Goal: Information Seeking & Learning: Find specific fact

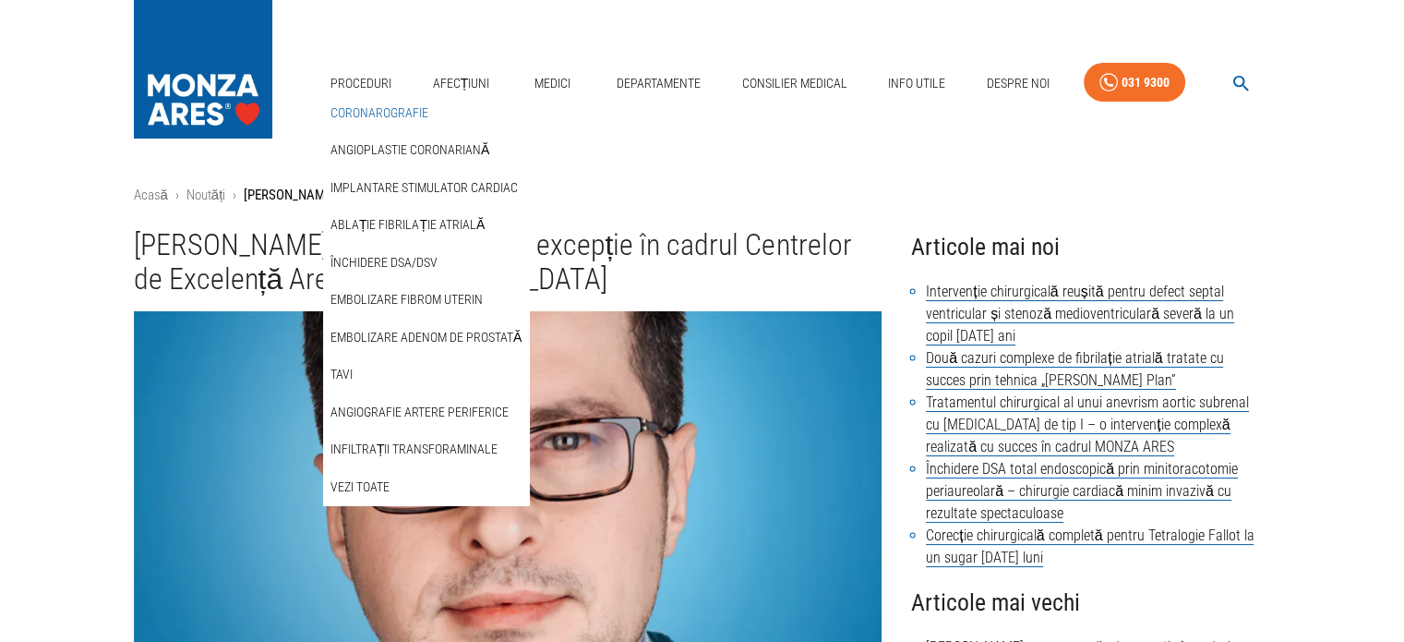
click at [399, 107] on link "Coronarografie" at bounding box center [379, 113] width 105 height 30
click at [380, 486] on link "Vezi Toate" at bounding box center [360, 487] width 66 height 30
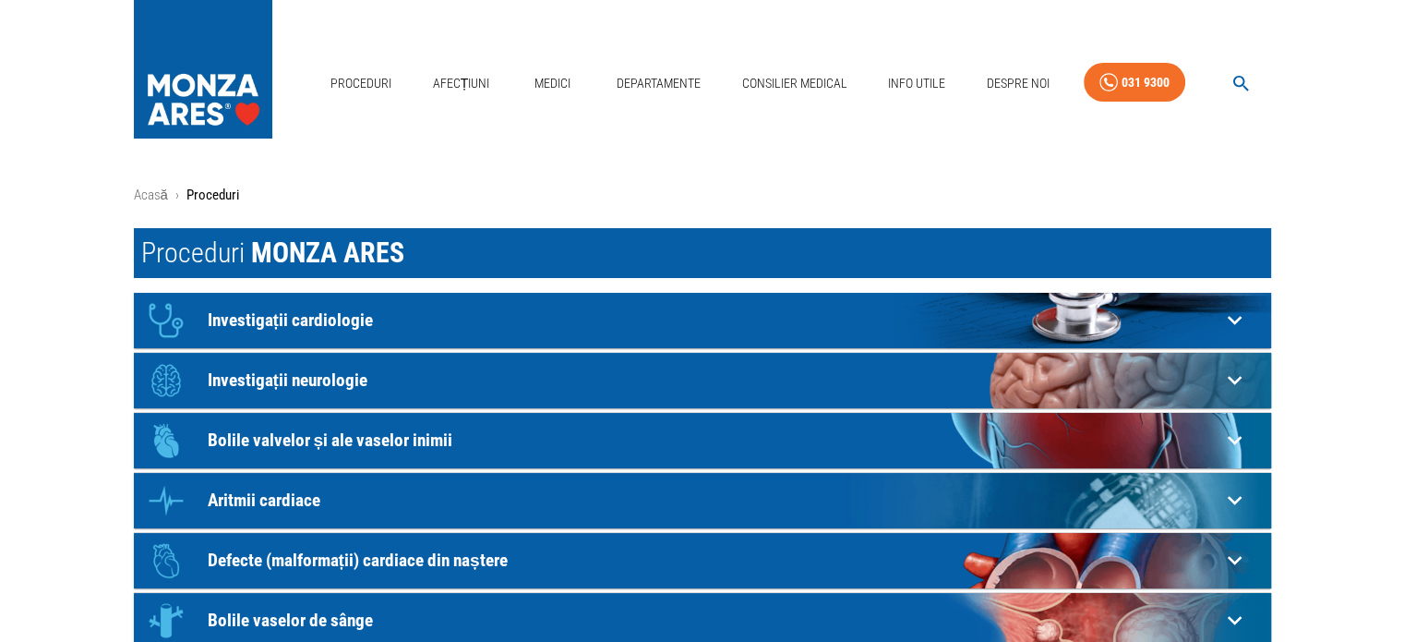
click at [345, 317] on p "Investigații cardiologie" at bounding box center [714, 319] width 1013 height 19
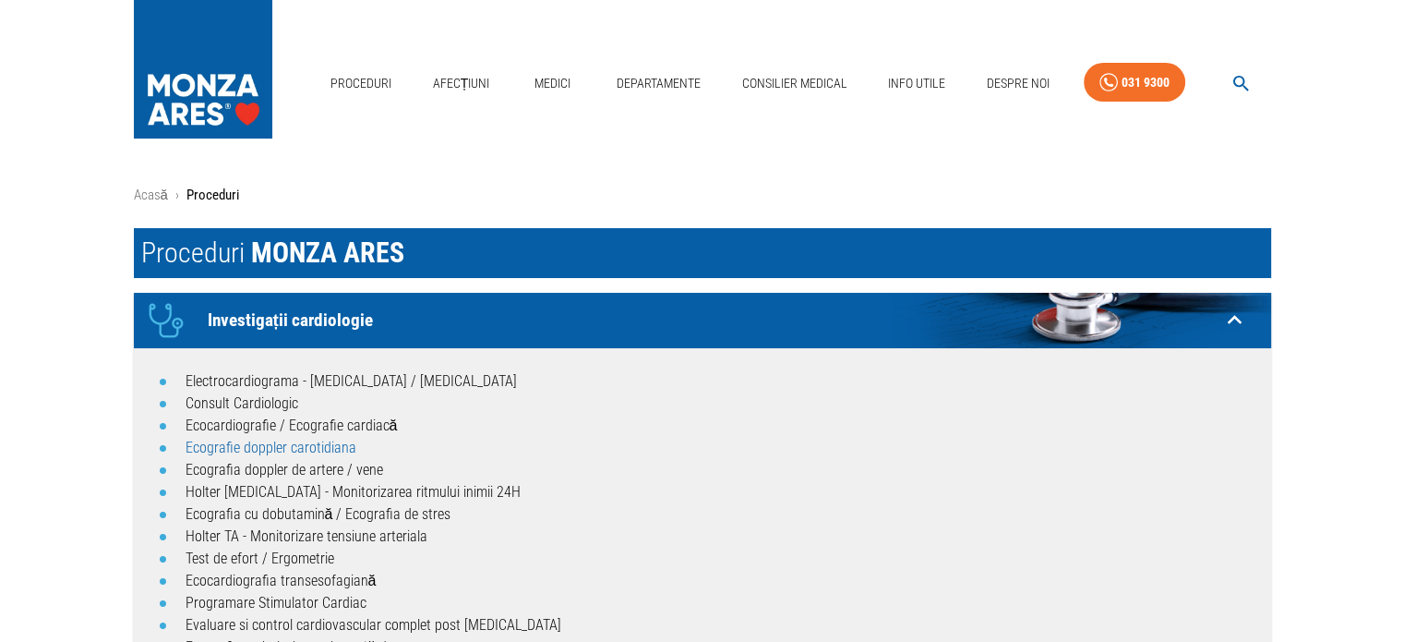
click at [298, 444] on link "Ecografie doppler carotidiana" at bounding box center [271, 448] width 171 height 18
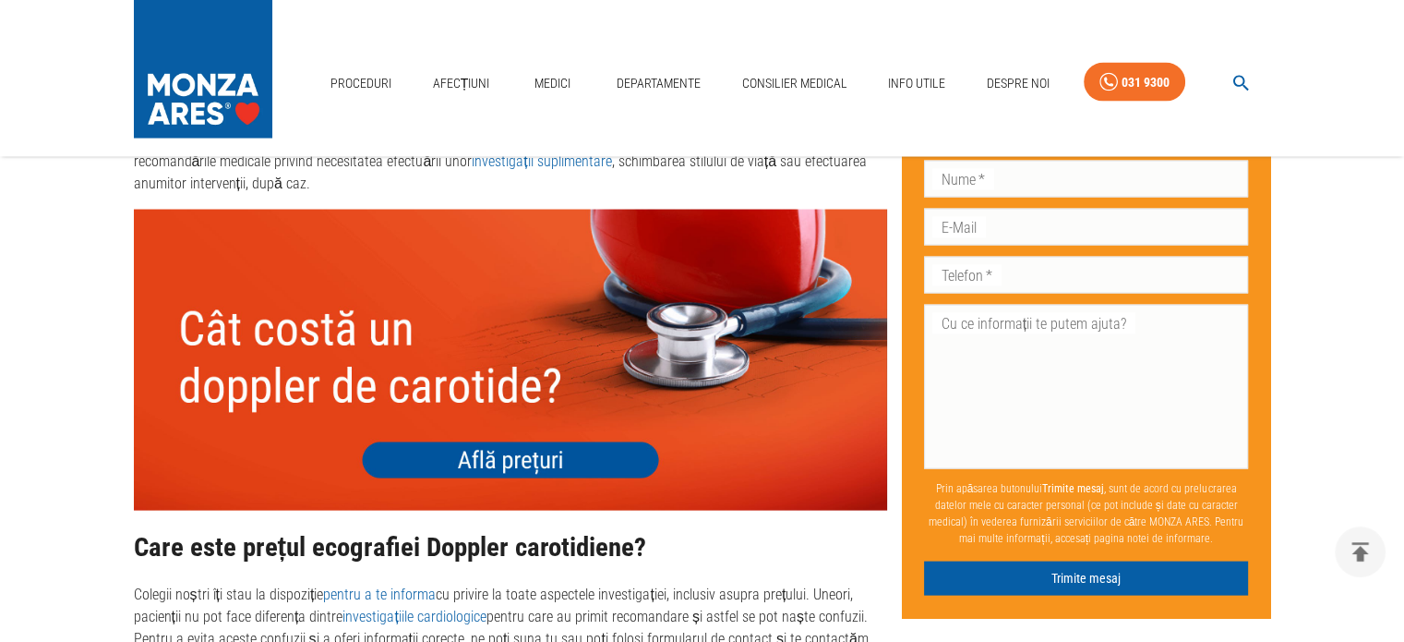
scroll to position [3693, 0]
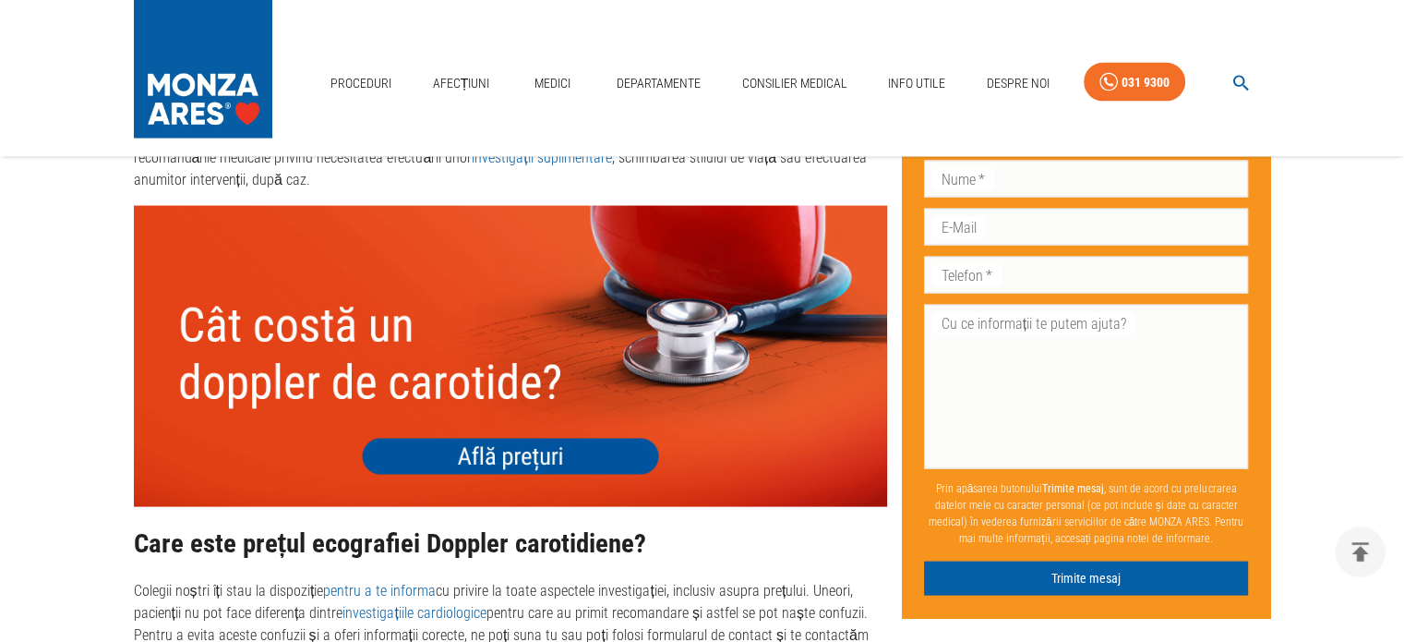
click at [540, 457] on img at bounding box center [510, 356] width 753 height 301
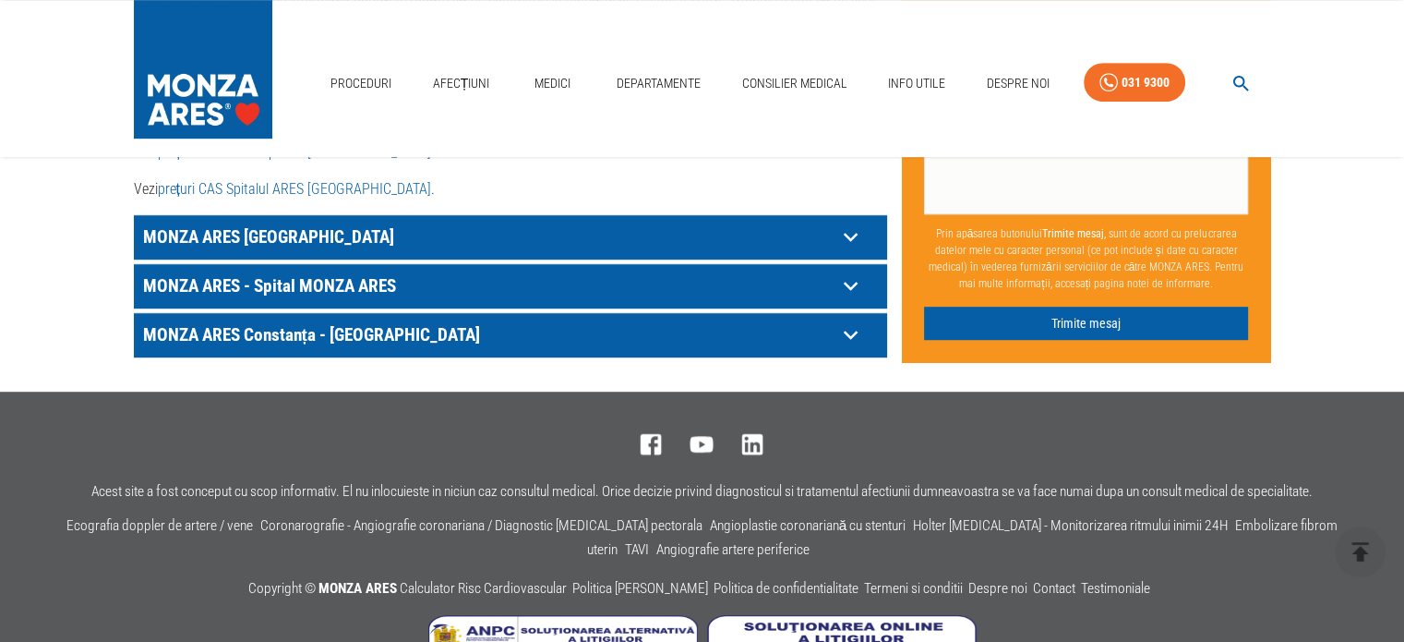
scroll to position [1108, 0]
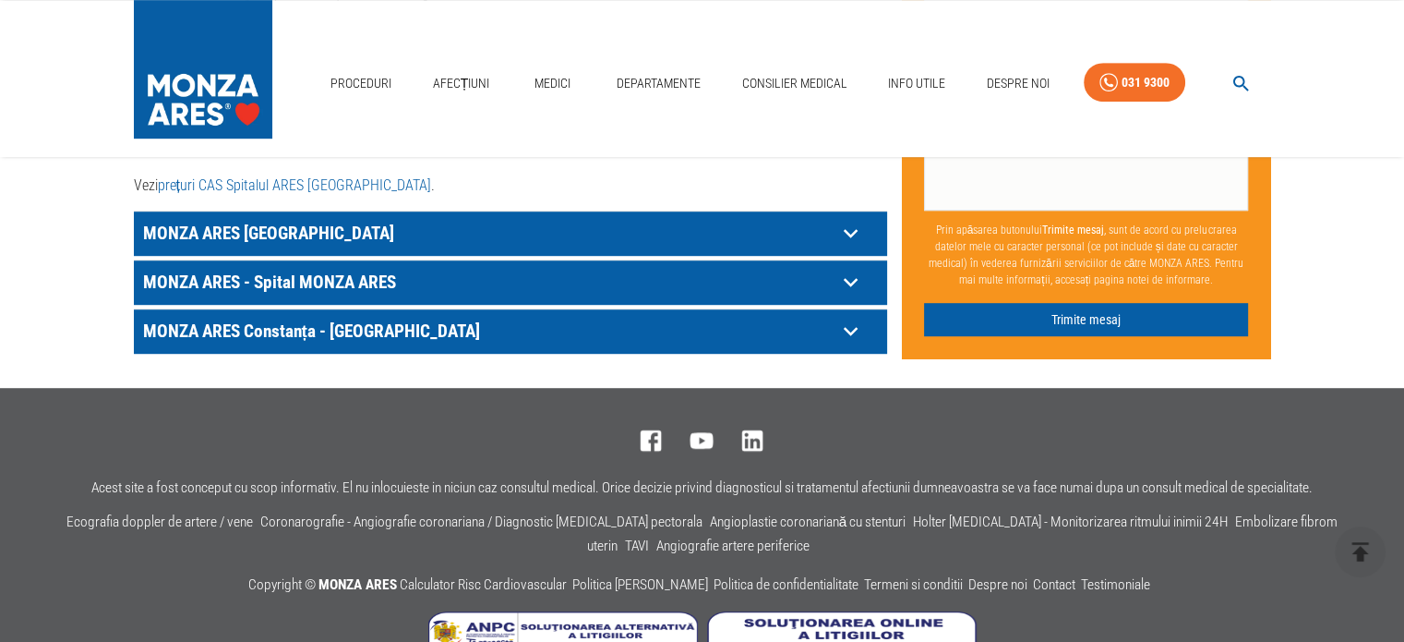
click at [290, 219] on p "MONZA ARES [GEOGRAPHIC_DATA]" at bounding box center [487, 233] width 698 height 29
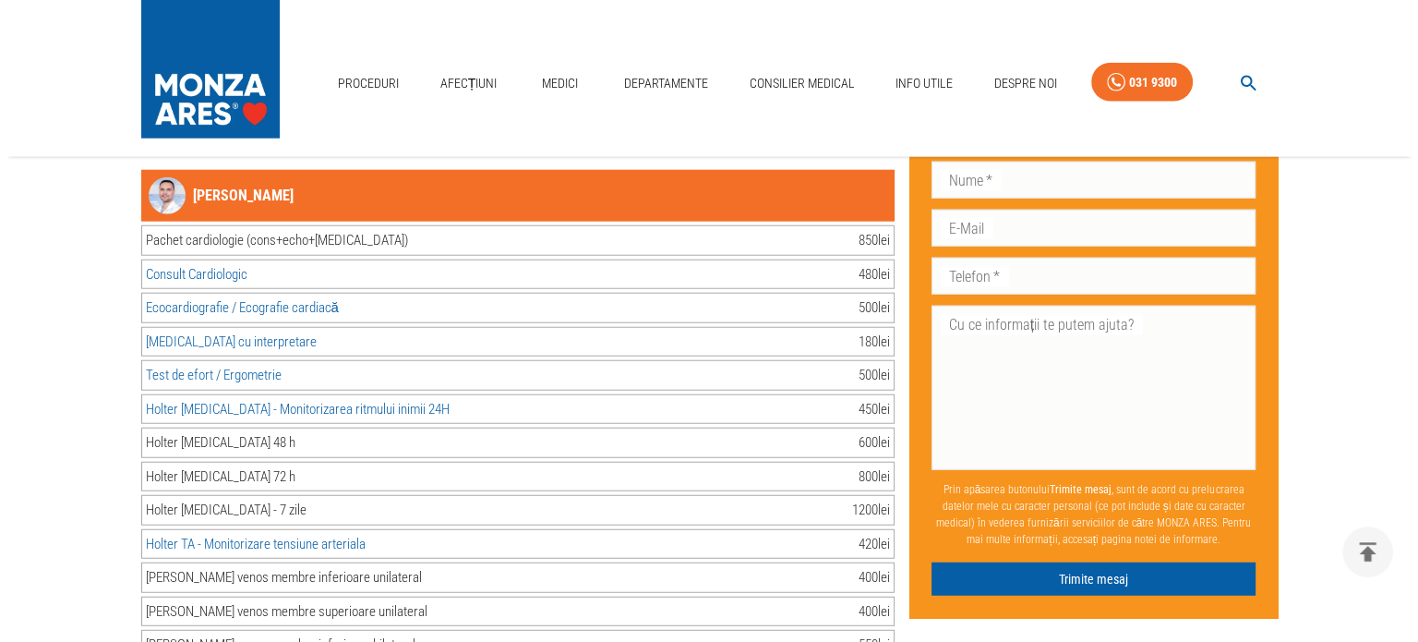
scroll to position [4801, 0]
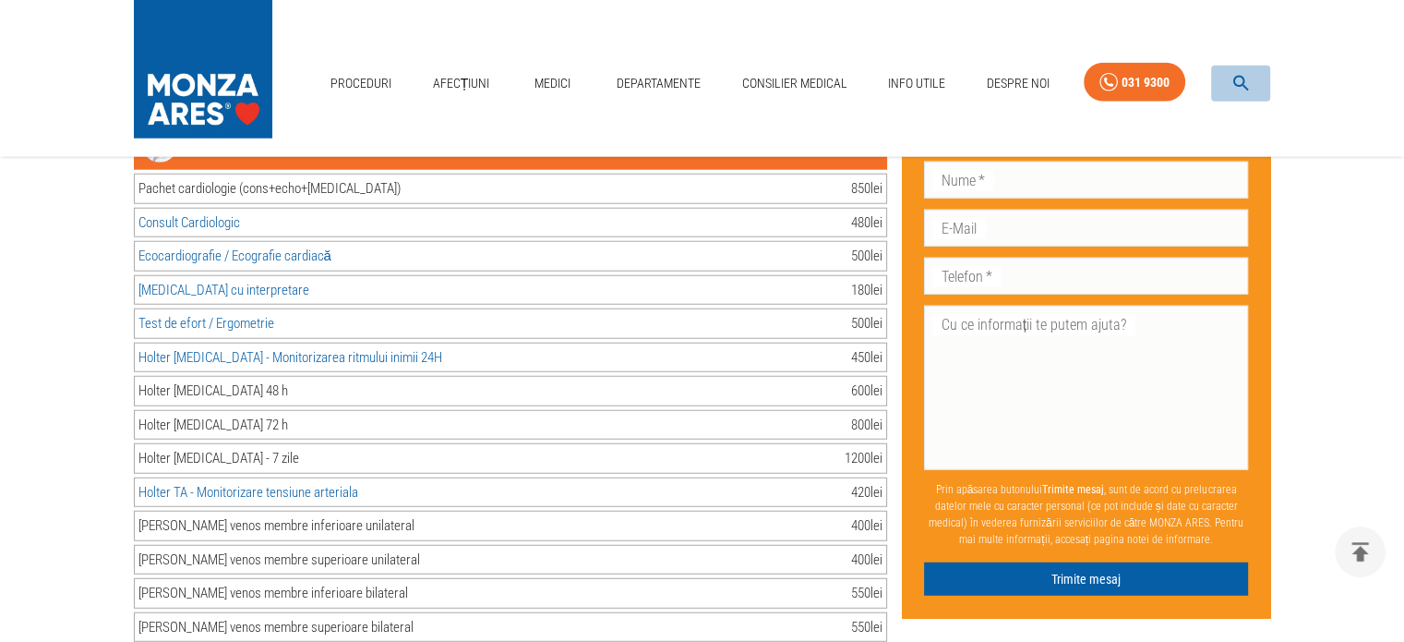
click at [1237, 82] on icon "button" at bounding box center [1241, 83] width 21 height 21
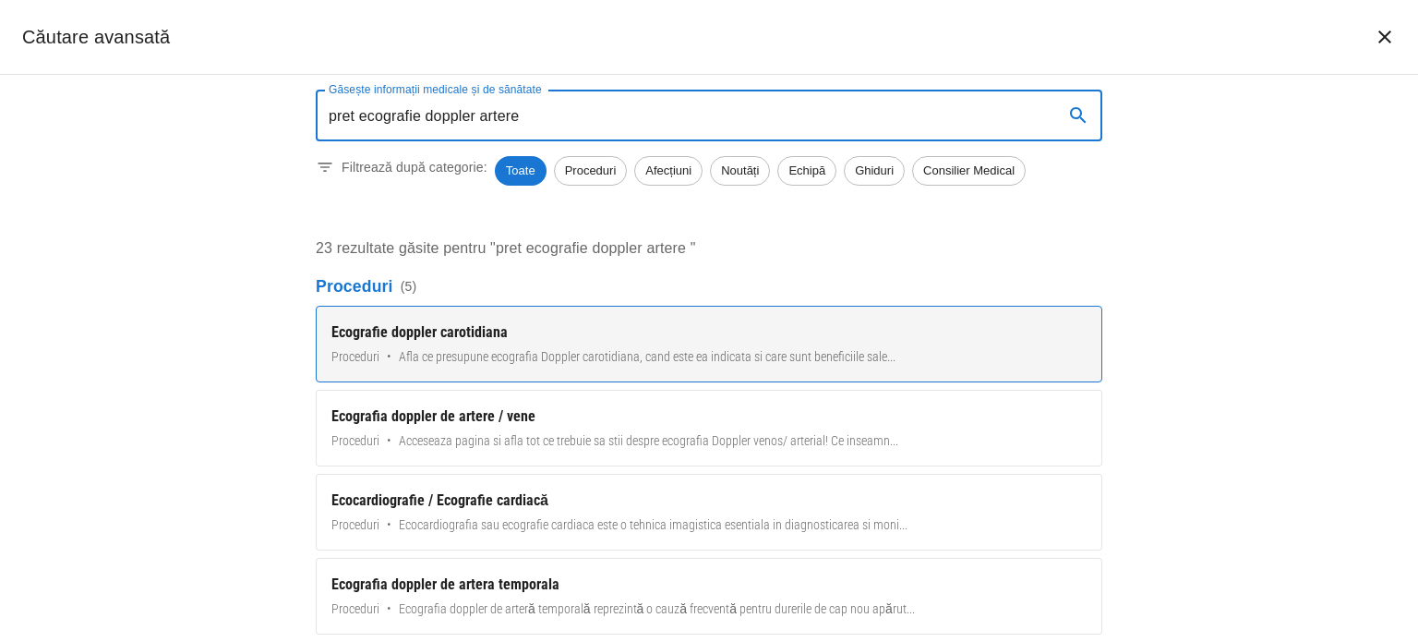
type input "pret ecografie doppler artere"
click at [441, 331] on div "Ecografie doppler carotidiana" at bounding box center [708, 332] width 755 height 22
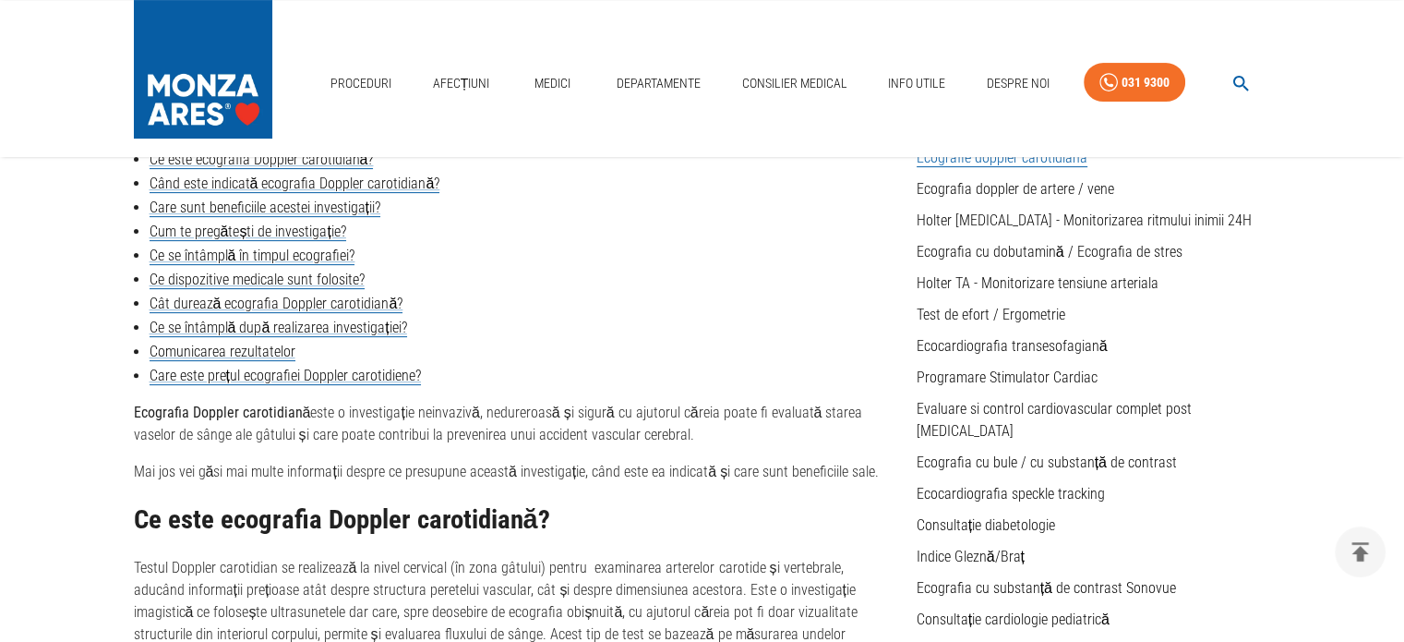
scroll to position [462, 0]
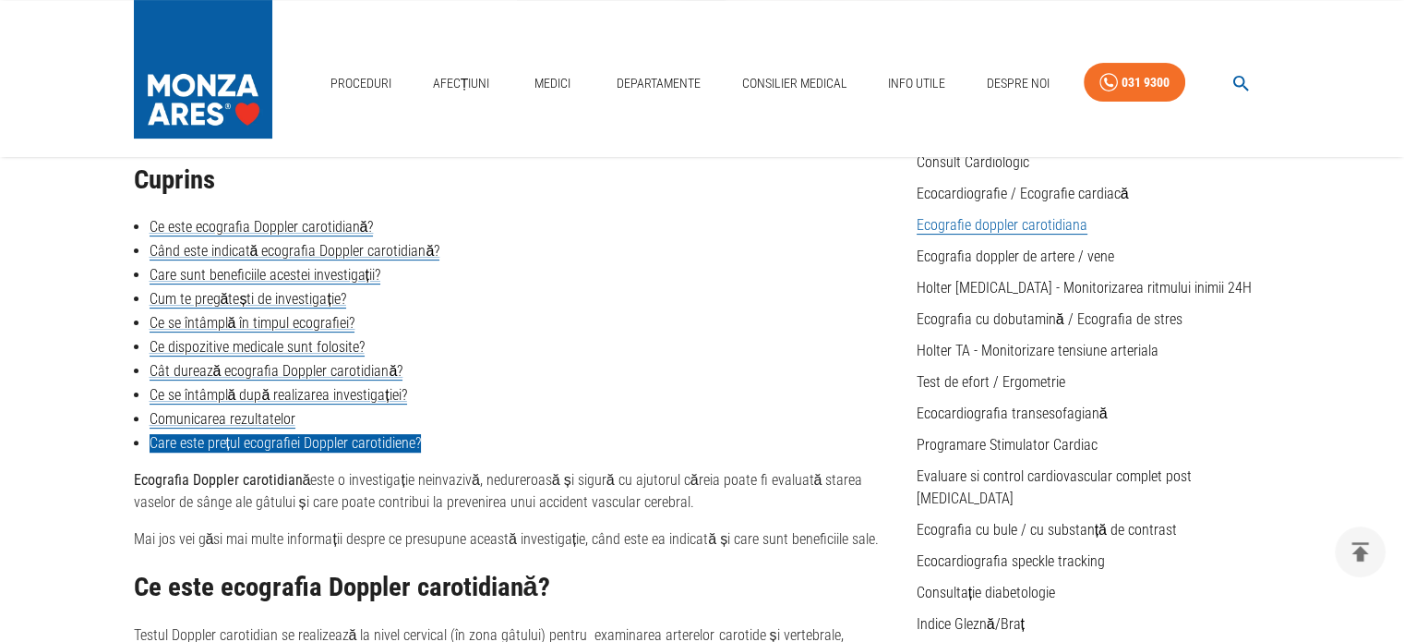
click at [214, 438] on link "Care este prețul ecografiei Doppler carotidiene?" at bounding box center [285, 443] width 271 height 18
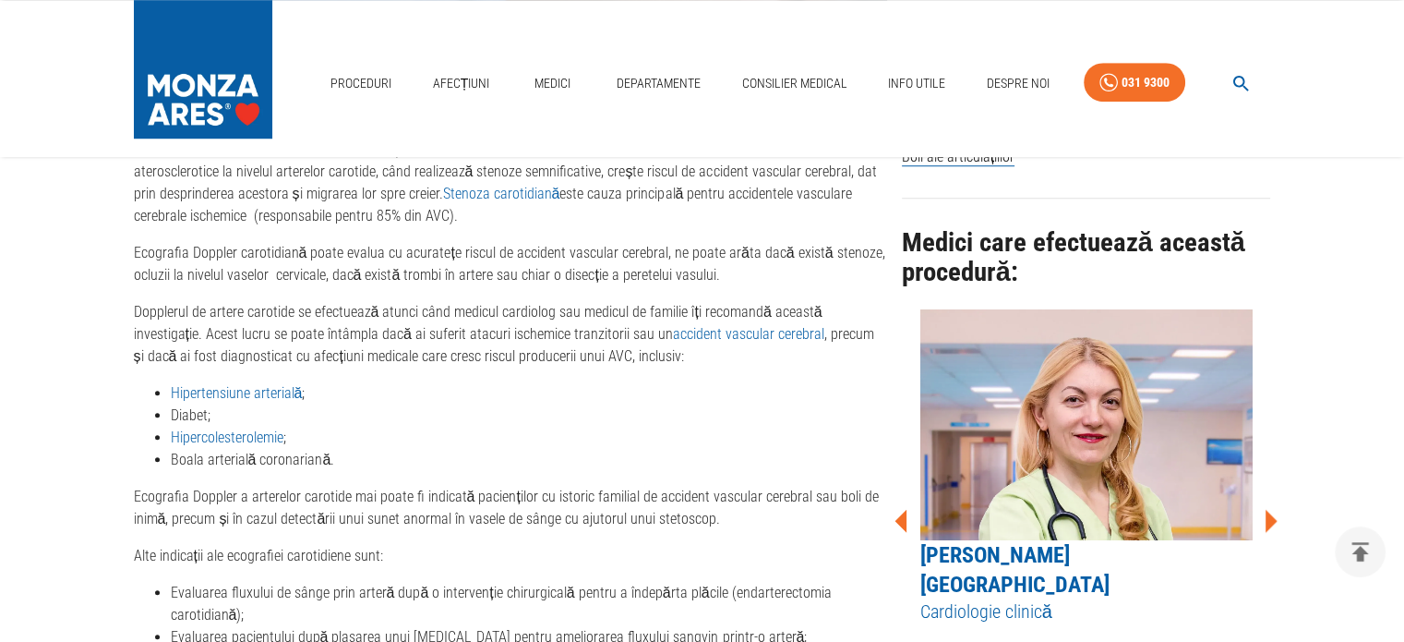
scroll to position [1377, 0]
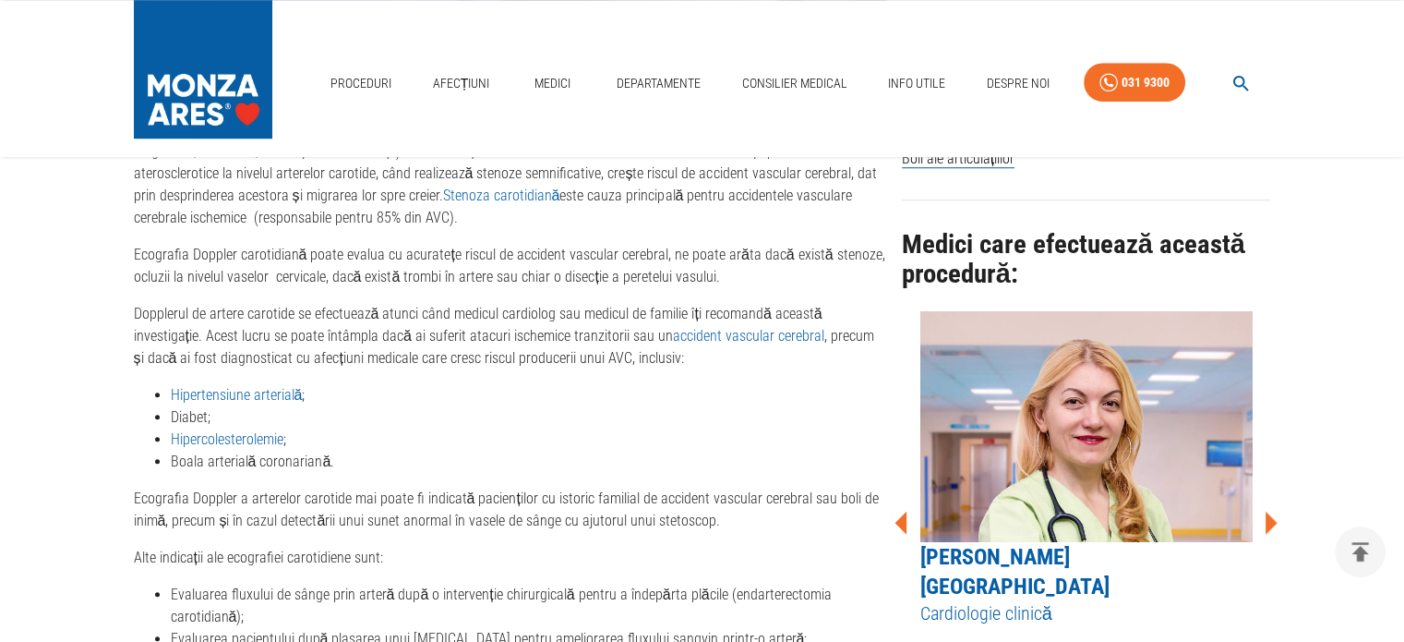
click at [1270, 511] on icon at bounding box center [1272, 522] width 12 height 23
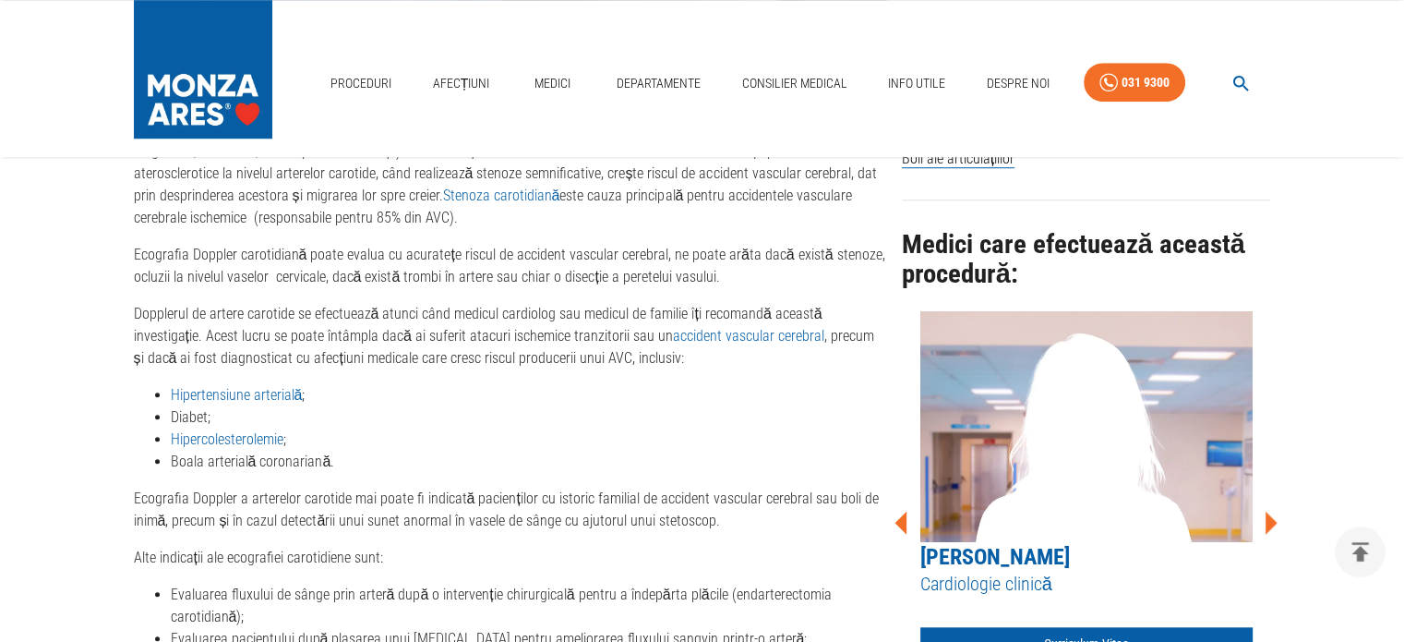
click at [1270, 511] on icon at bounding box center [1272, 522] width 12 height 23
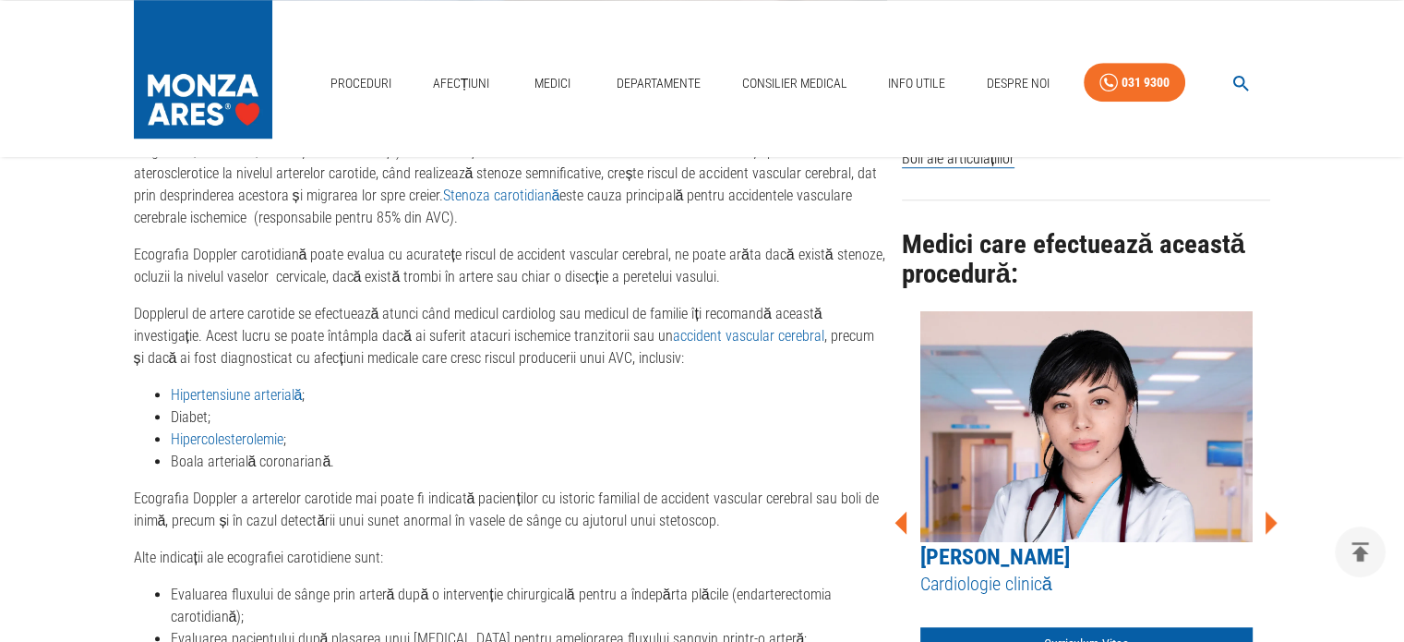
click at [1270, 511] on icon at bounding box center [1272, 522] width 12 height 23
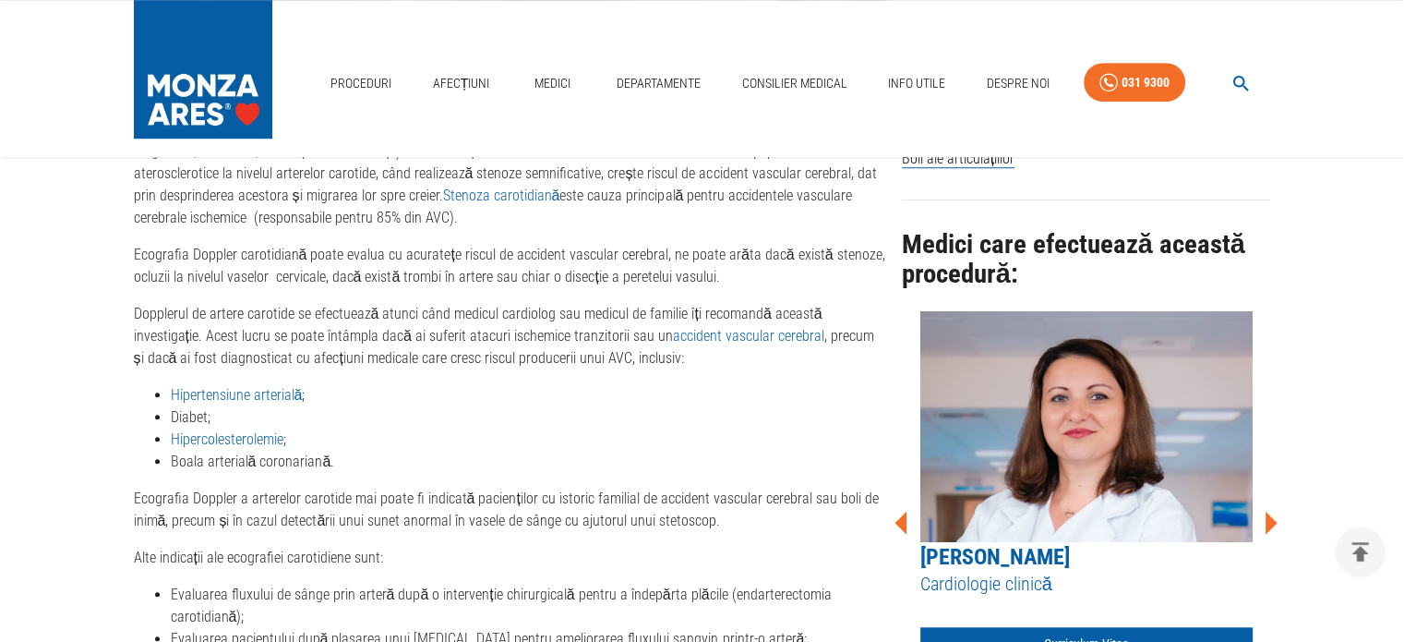
click at [1270, 511] on icon at bounding box center [1272, 522] width 12 height 23
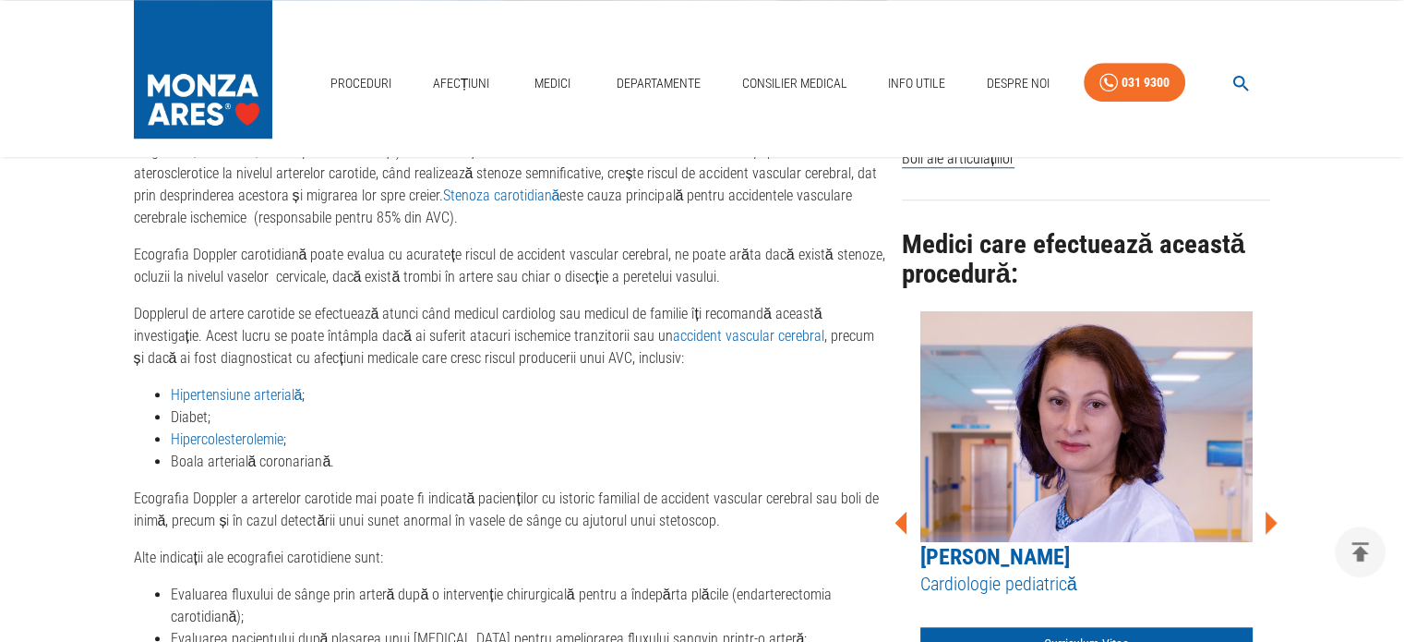
click at [1270, 511] on icon at bounding box center [1272, 522] width 12 height 23
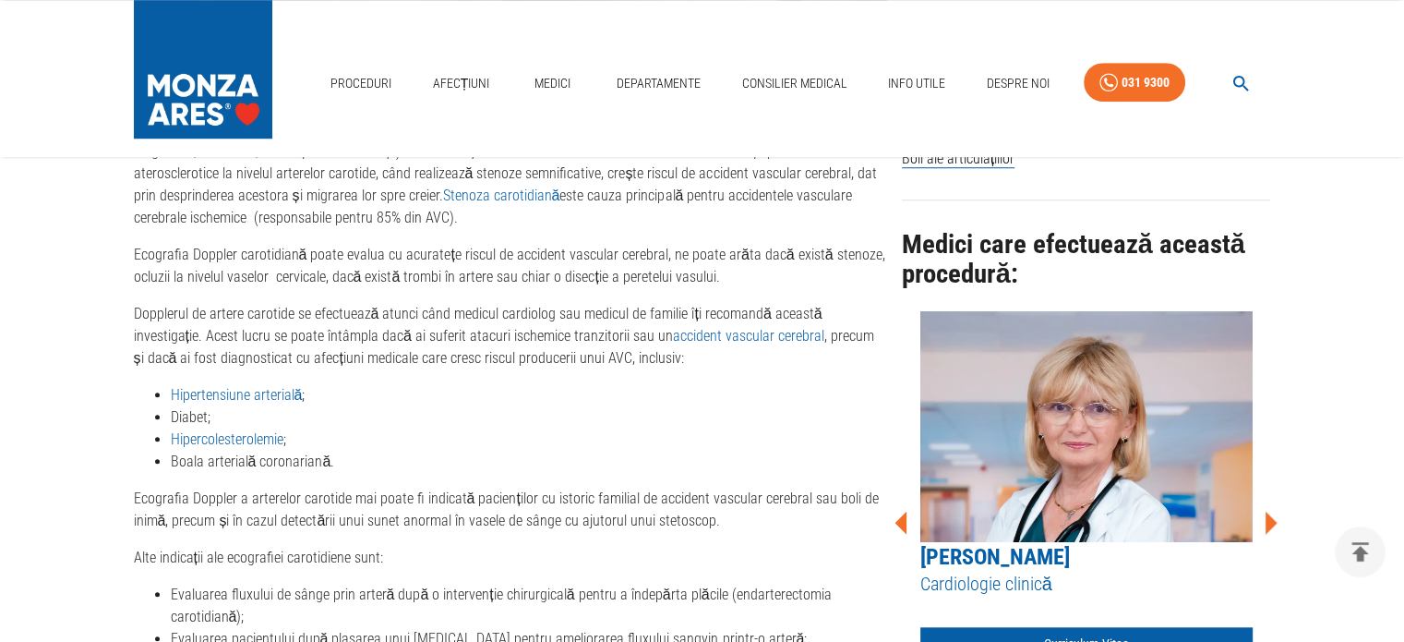
click at [1270, 511] on icon at bounding box center [1272, 522] width 12 height 23
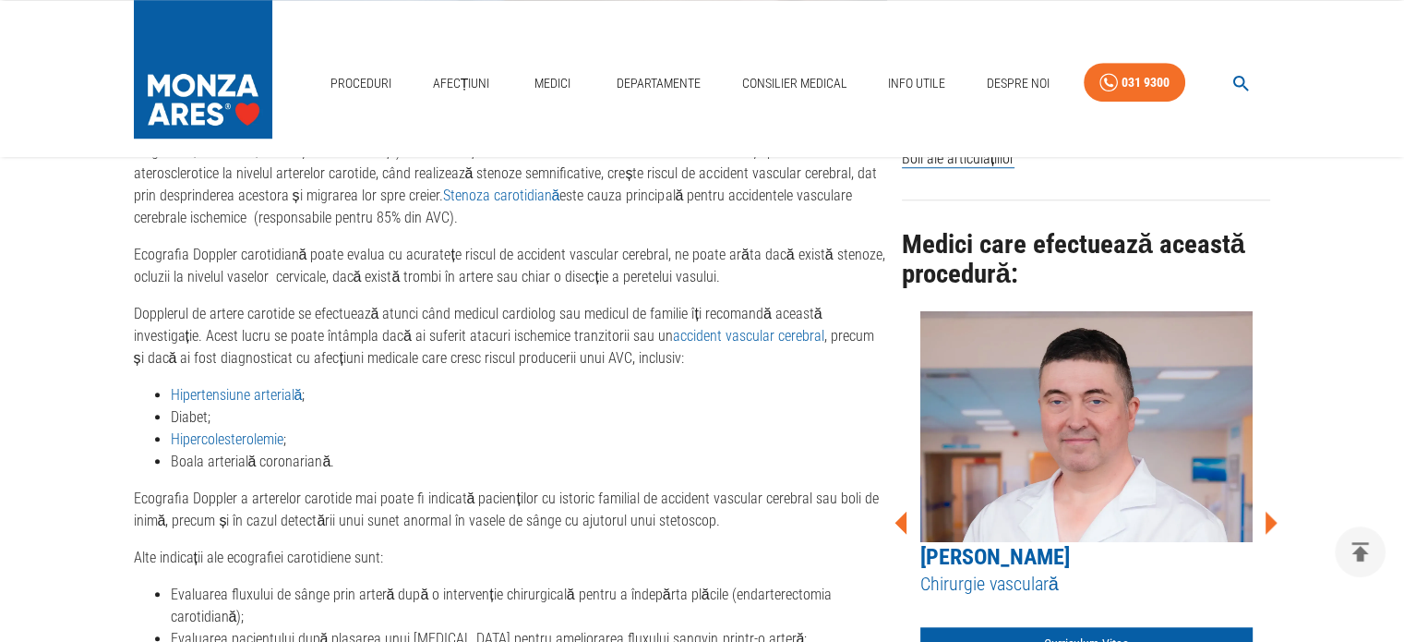
click at [1270, 511] on icon at bounding box center [1272, 522] width 12 height 23
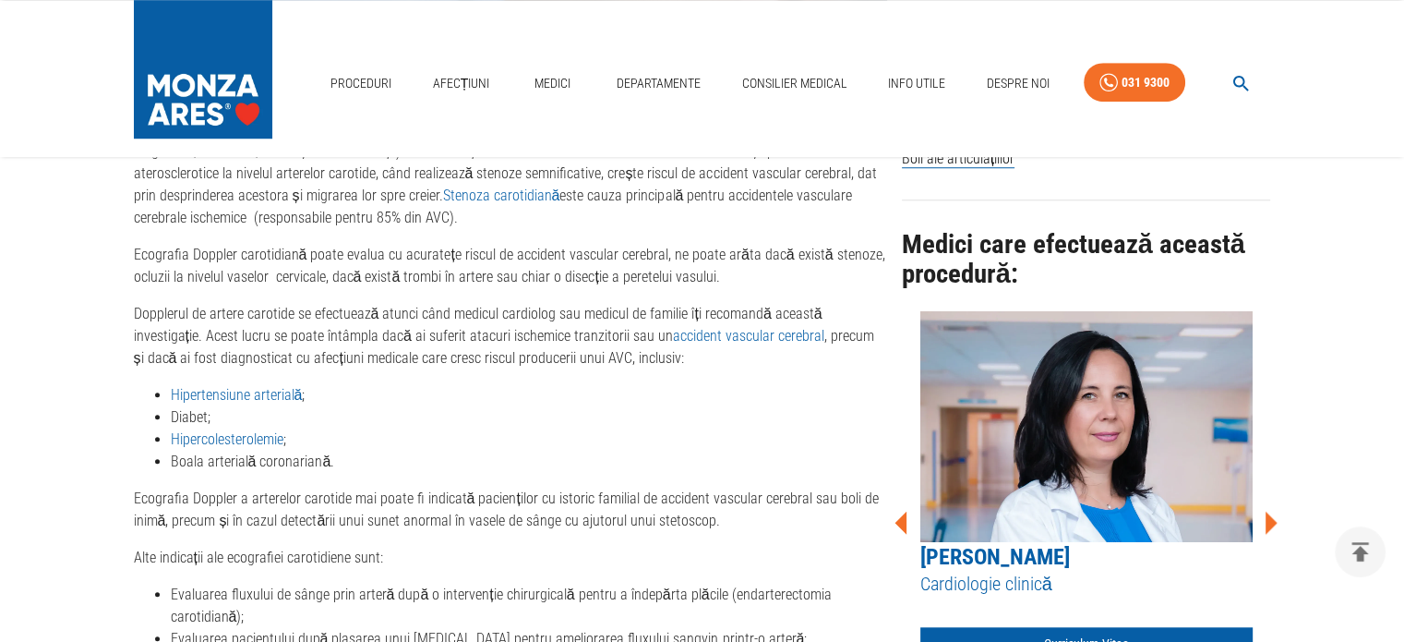
click at [1270, 511] on icon at bounding box center [1272, 522] width 12 height 23
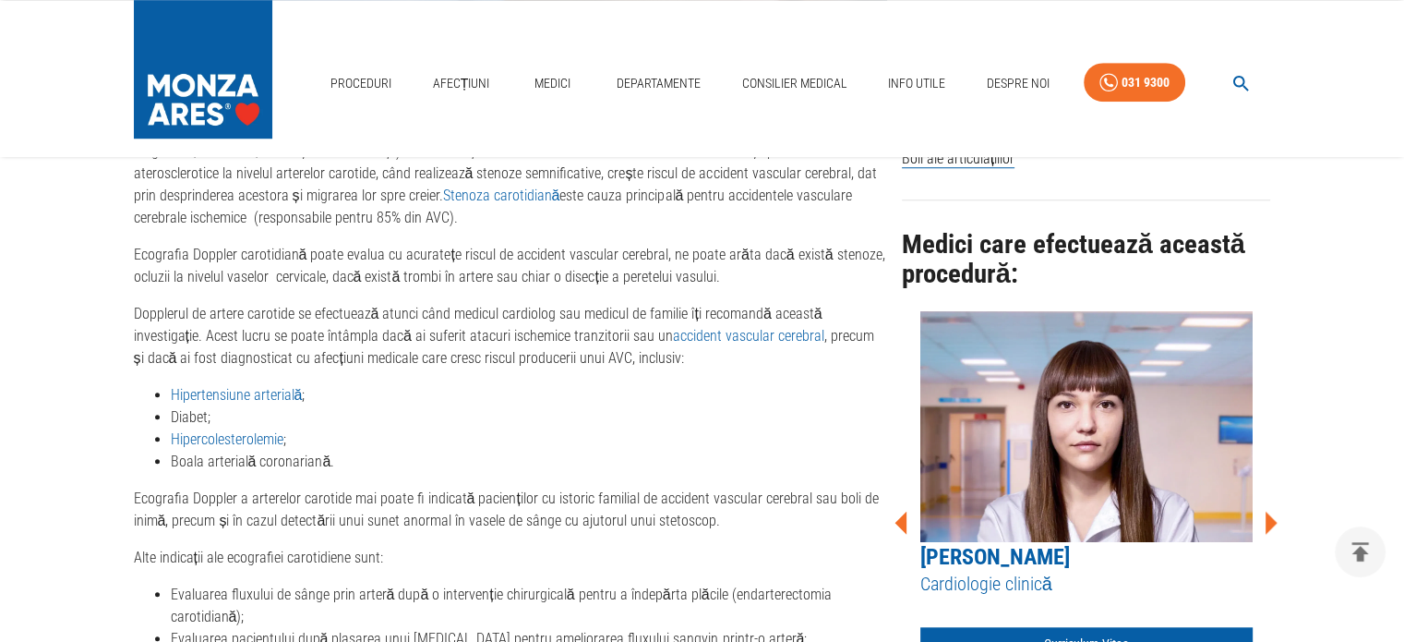
click at [1270, 511] on icon at bounding box center [1272, 522] width 12 height 23
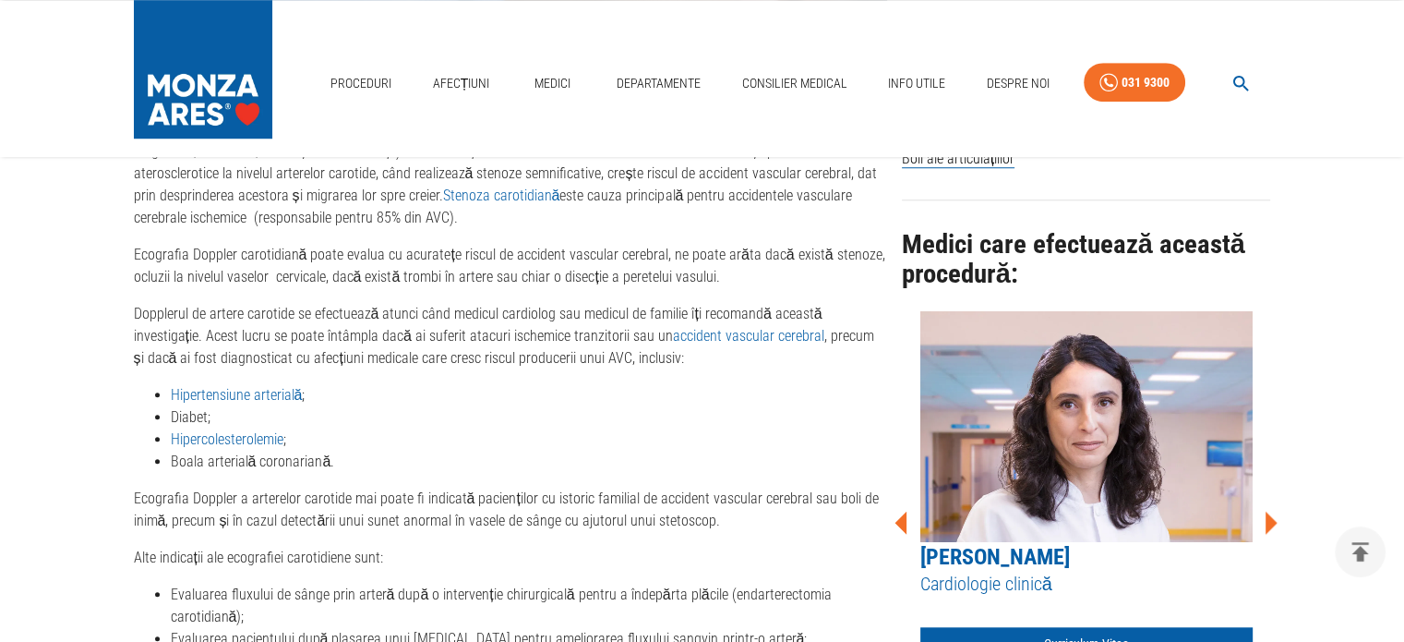
click at [1270, 511] on icon at bounding box center [1272, 522] width 12 height 23
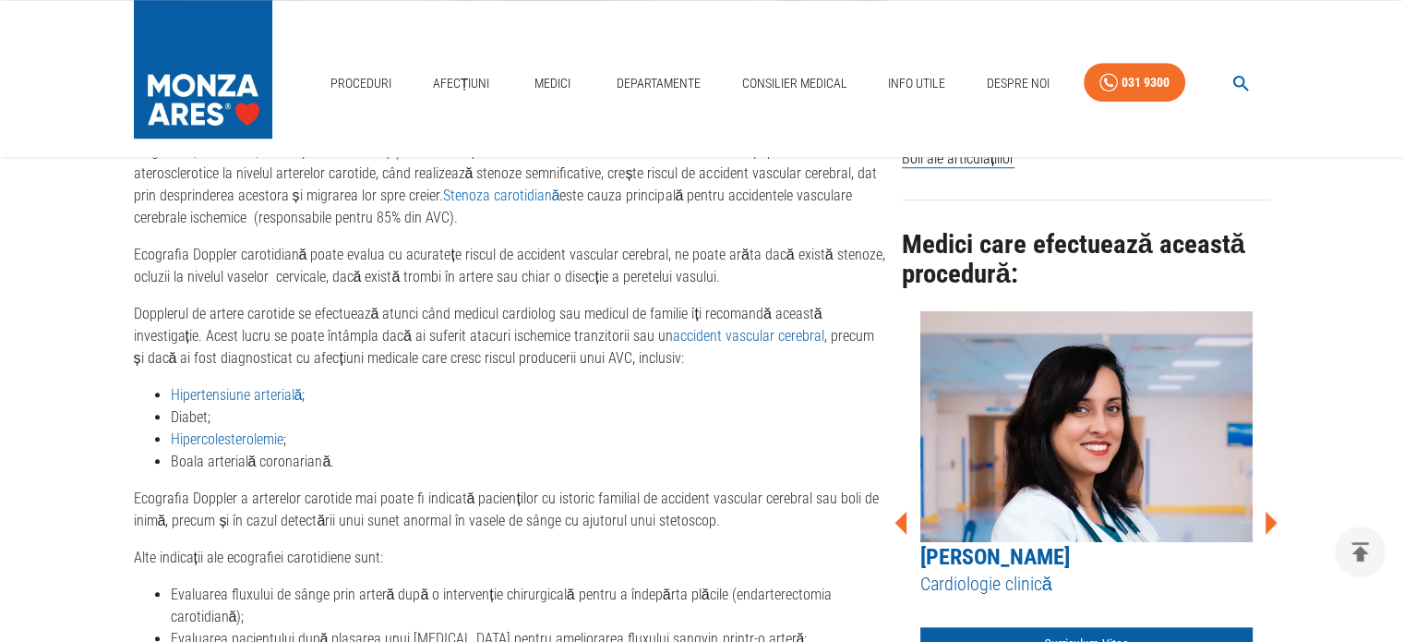
click at [1270, 511] on icon at bounding box center [1272, 522] width 12 height 23
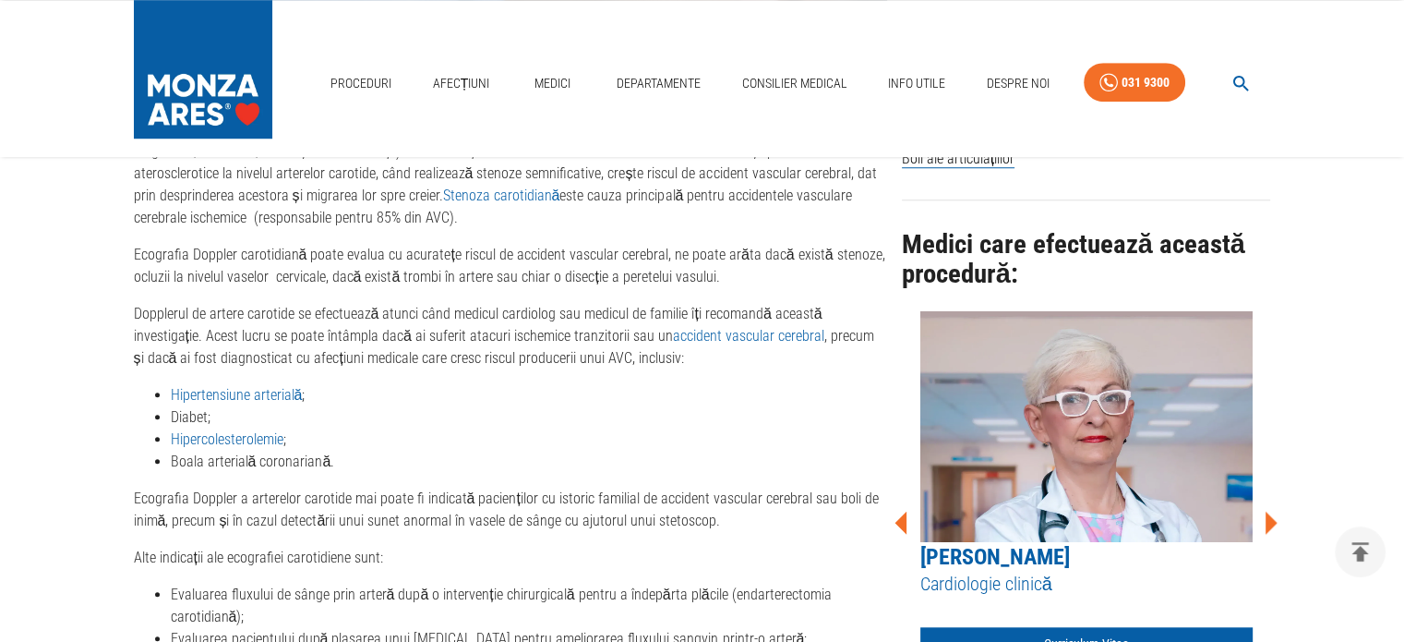
click at [1270, 511] on icon at bounding box center [1272, 522] width 12 height 23
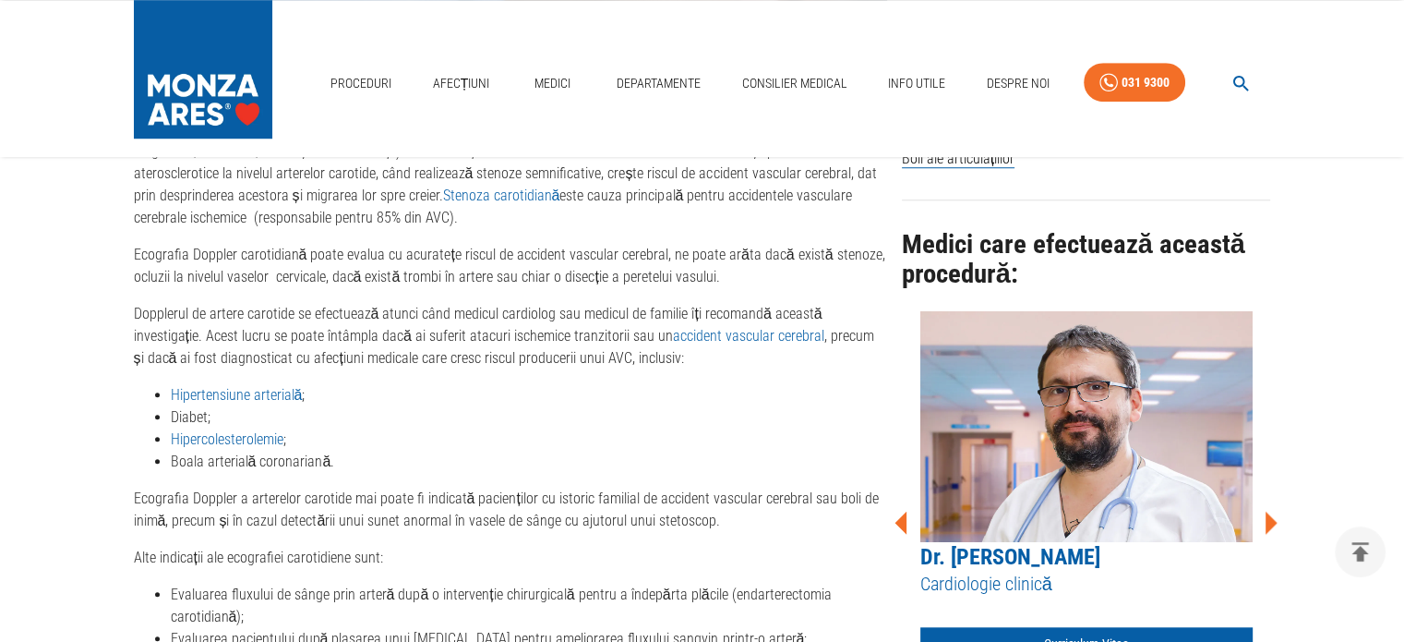
click at [1270, 511] on icon at bounding box center [1272, 522] width 12 height 23
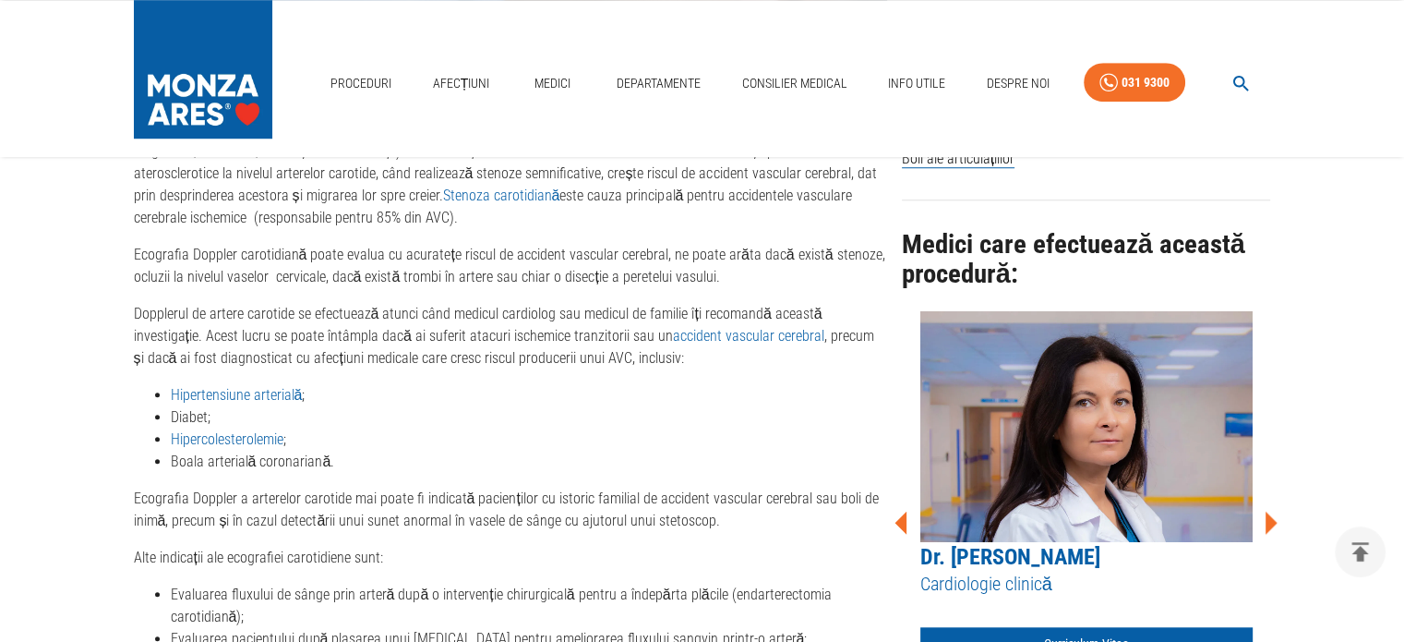
click at [1270, 511] on icon at bounding box center [1272, 522] width 12 height 23
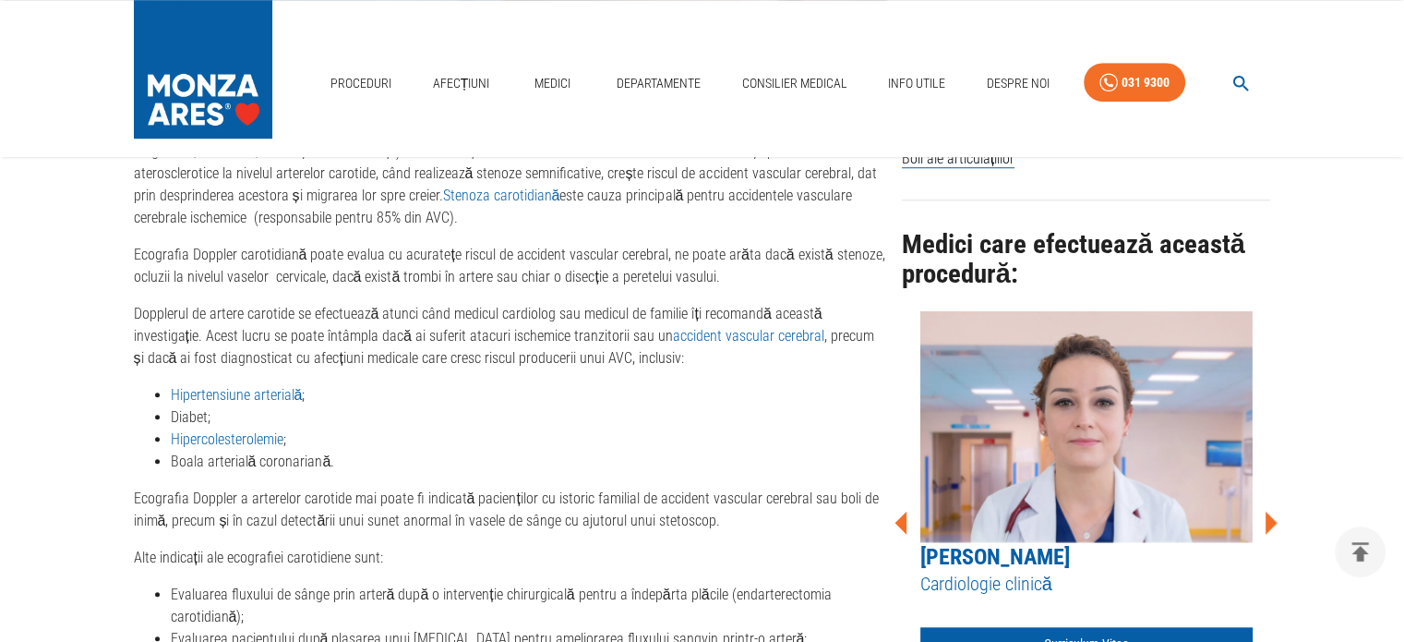
click at [1270, 511] on icon at bounding box center [1272, 522] width 12 height 23
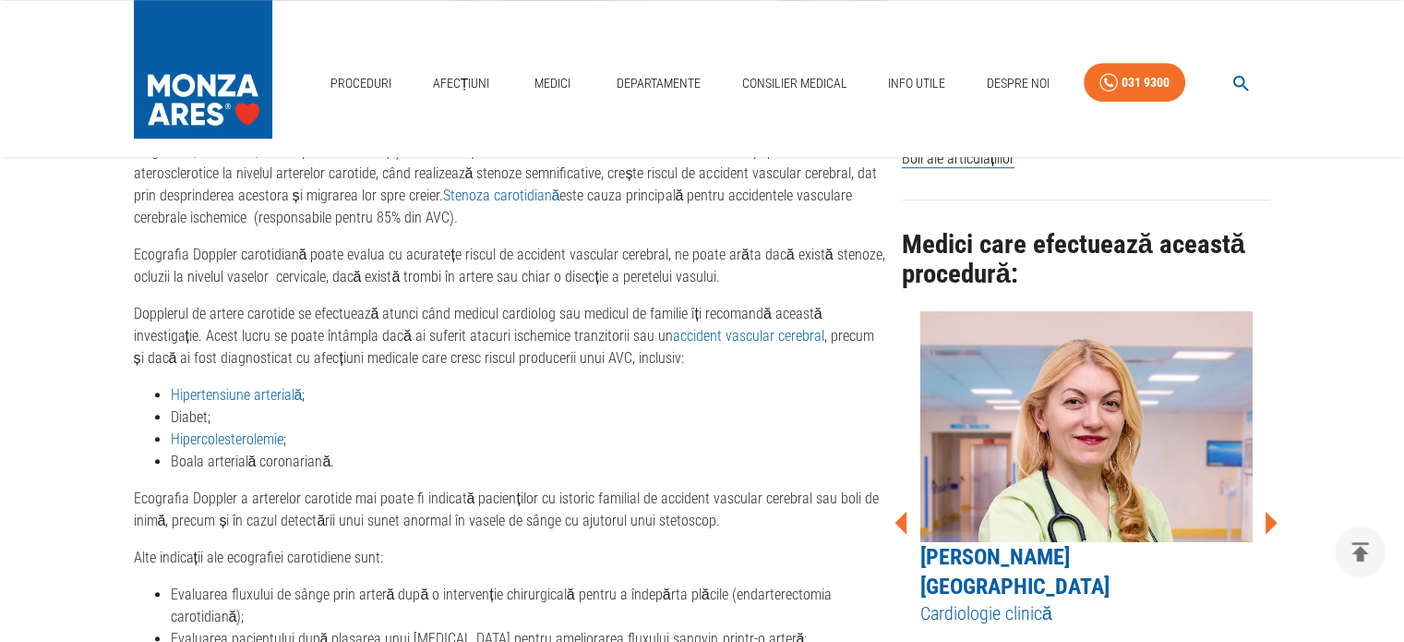
click at [1270, 511] on icon at bounding box center [1272, 522] width 12 height 23
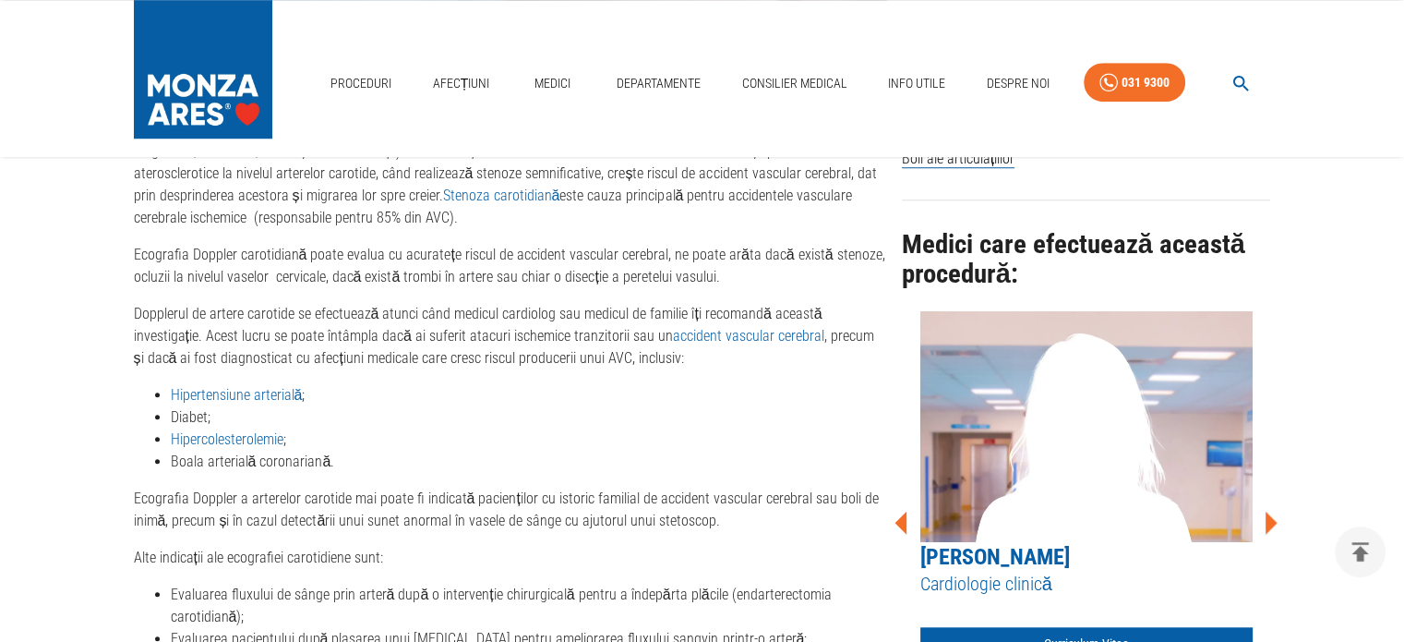
click at [1270, 511] on icon at bounding box center [1272, 522] width 12 height 23
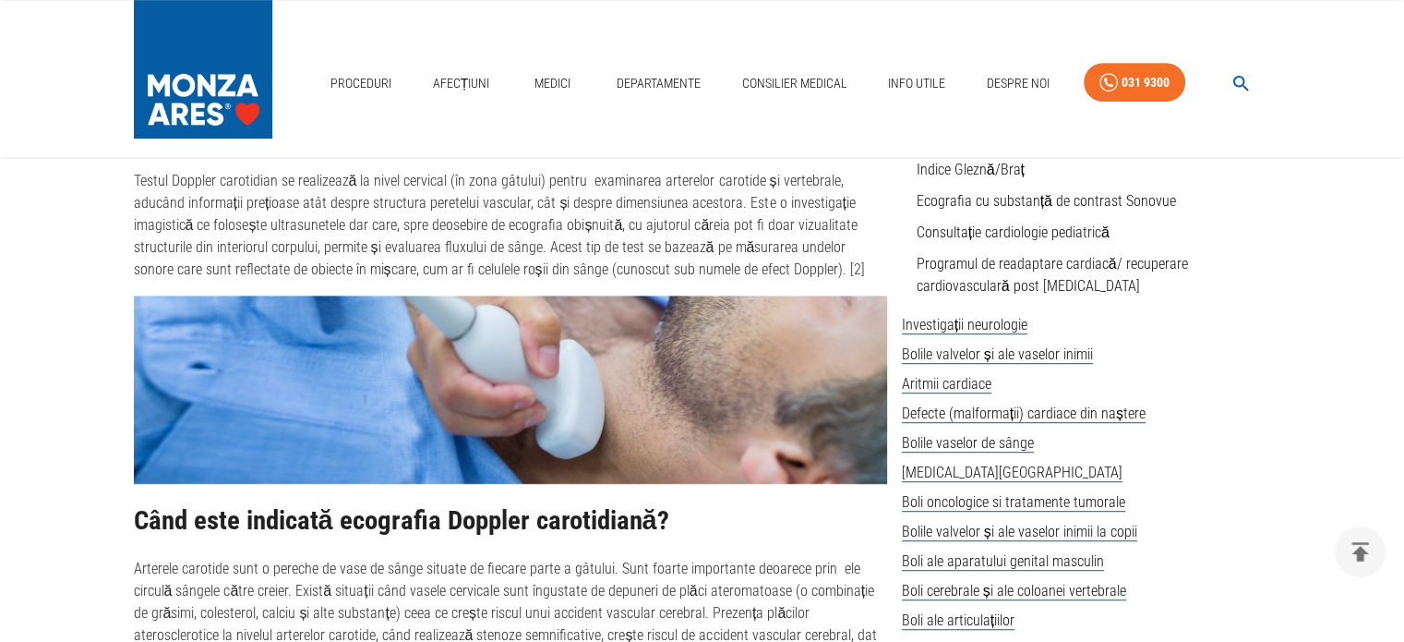
scroll to position [547, 0]
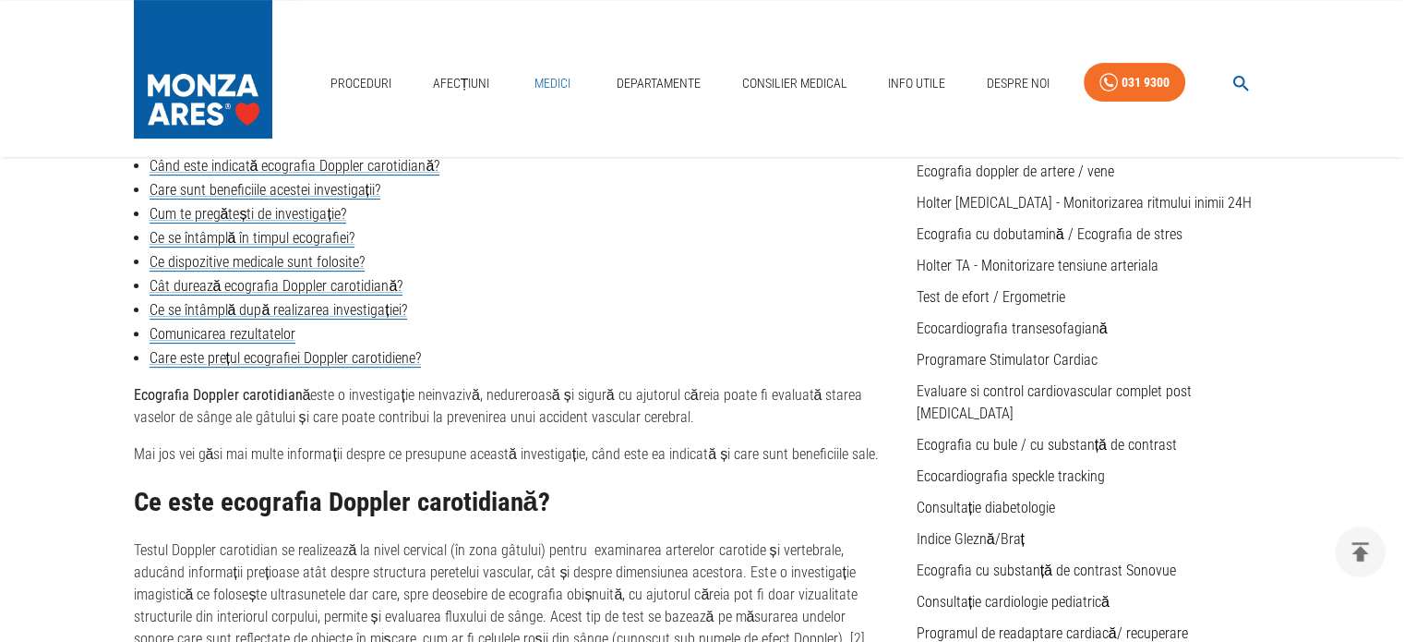
click at [554, 80] on link "Medici" at bounding box center [552, 84] width 59 height 38
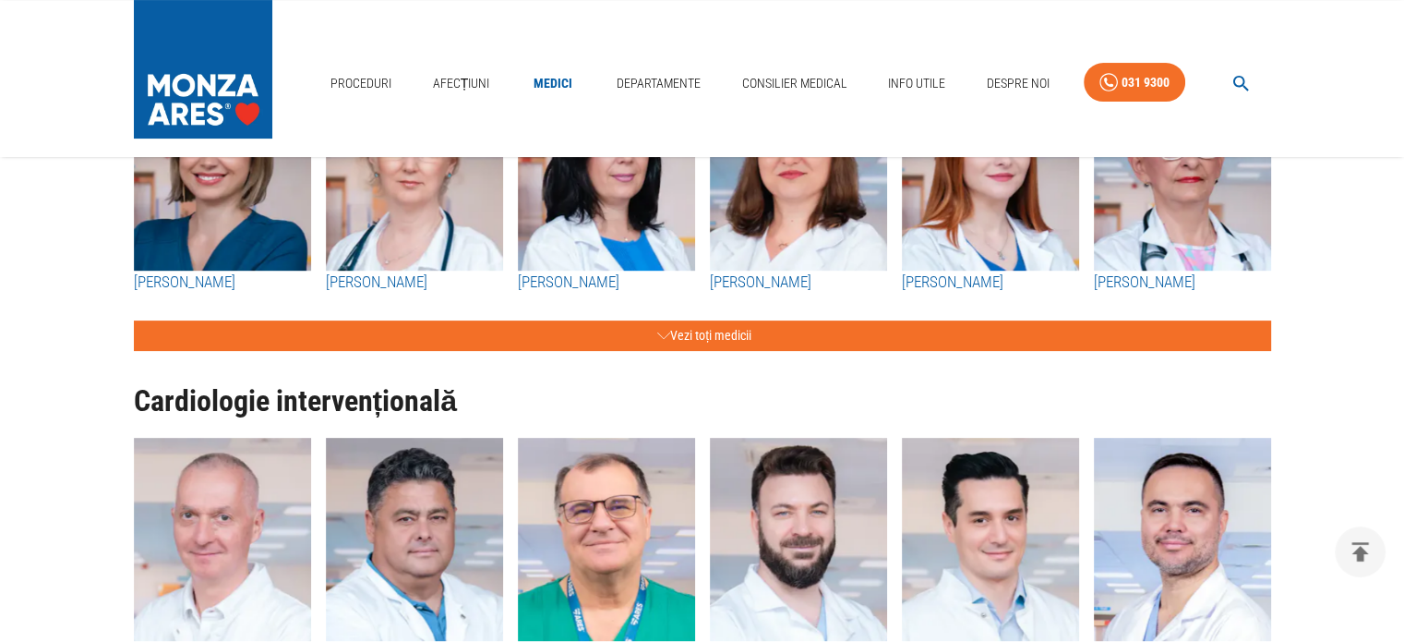
scroll to position [462, 0]
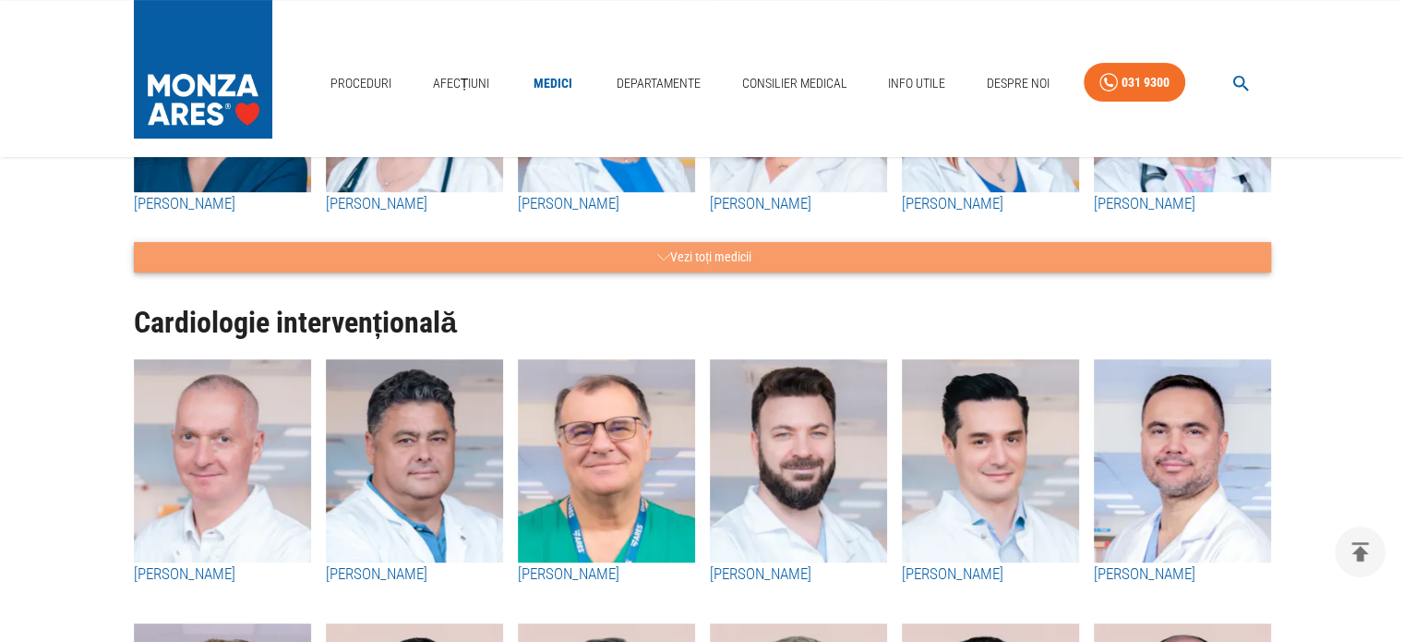
click at [664, 254] on icon "button" at bounding box center [663, 257] width 13 height 23
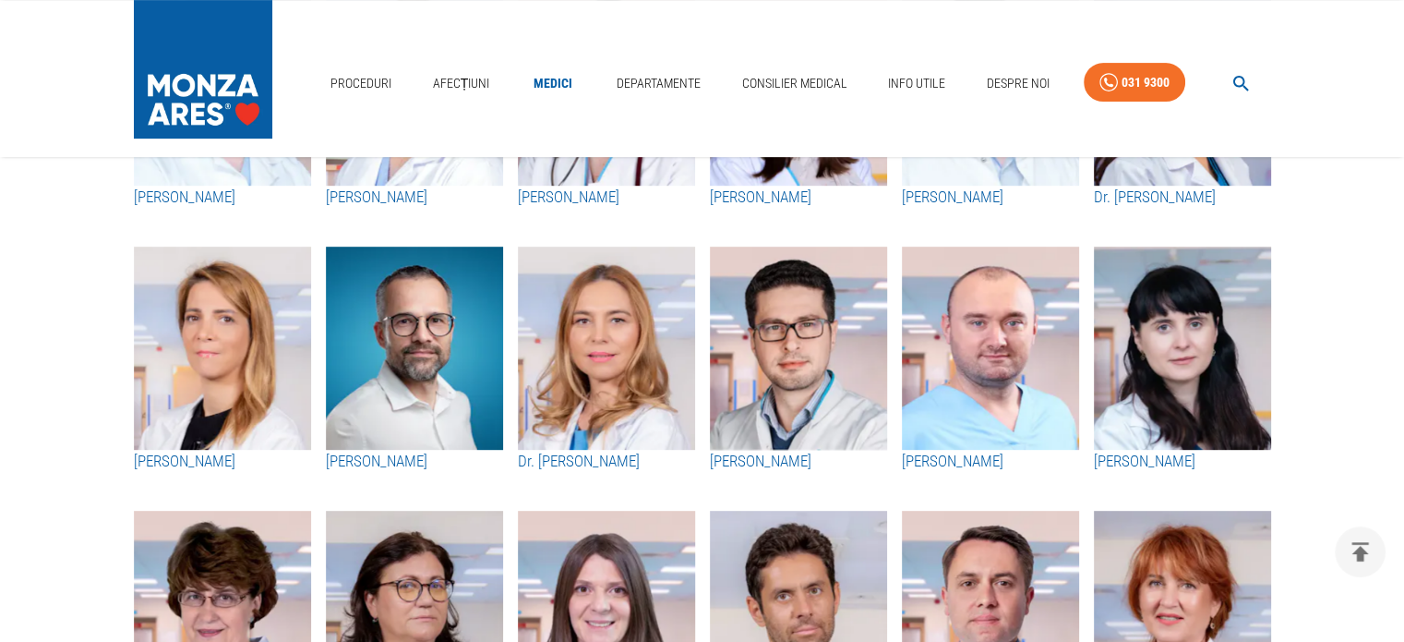
scroll to position [739, 0]
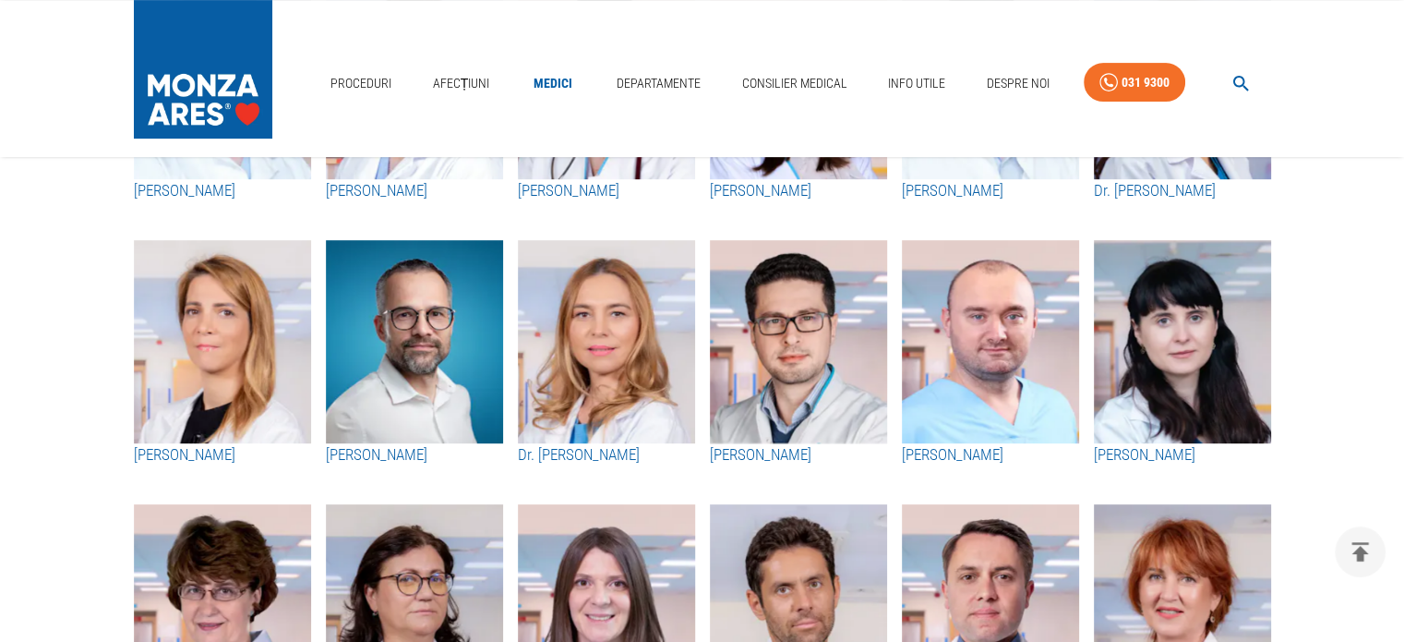
click at [794, 356] on img "button" at bounding box center [798, 341] width 177 height 203
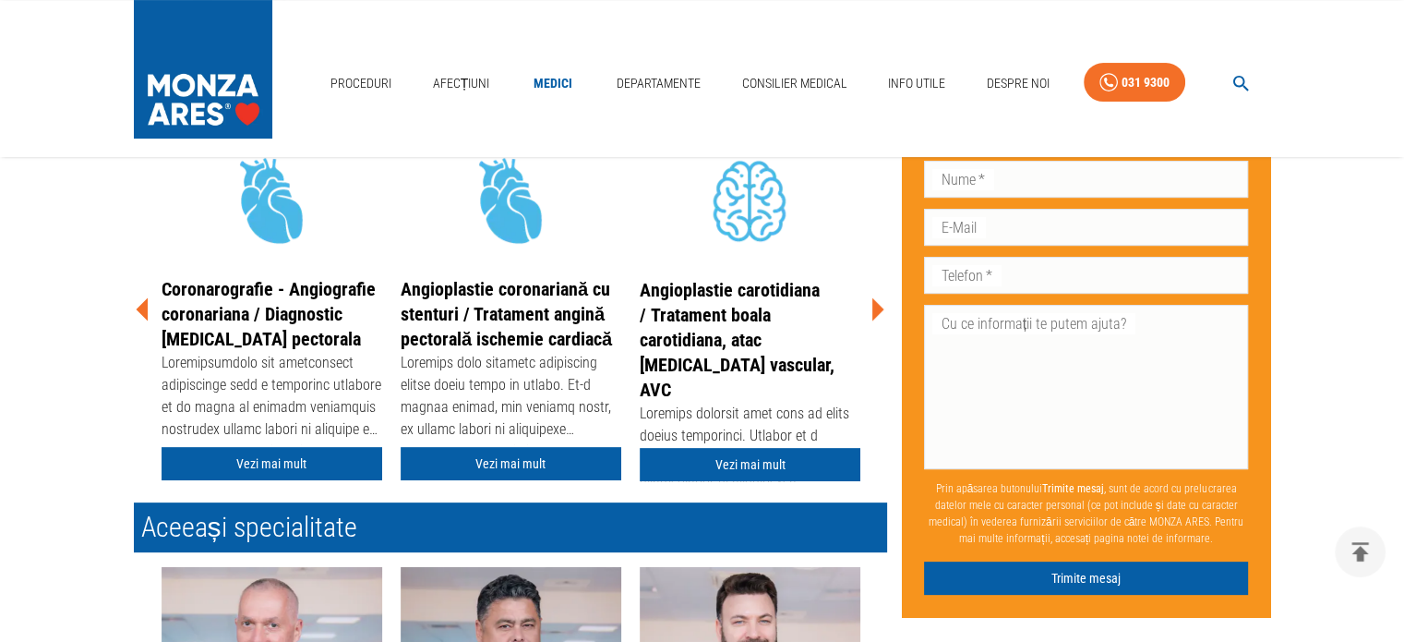
scroll to position [462, 0]
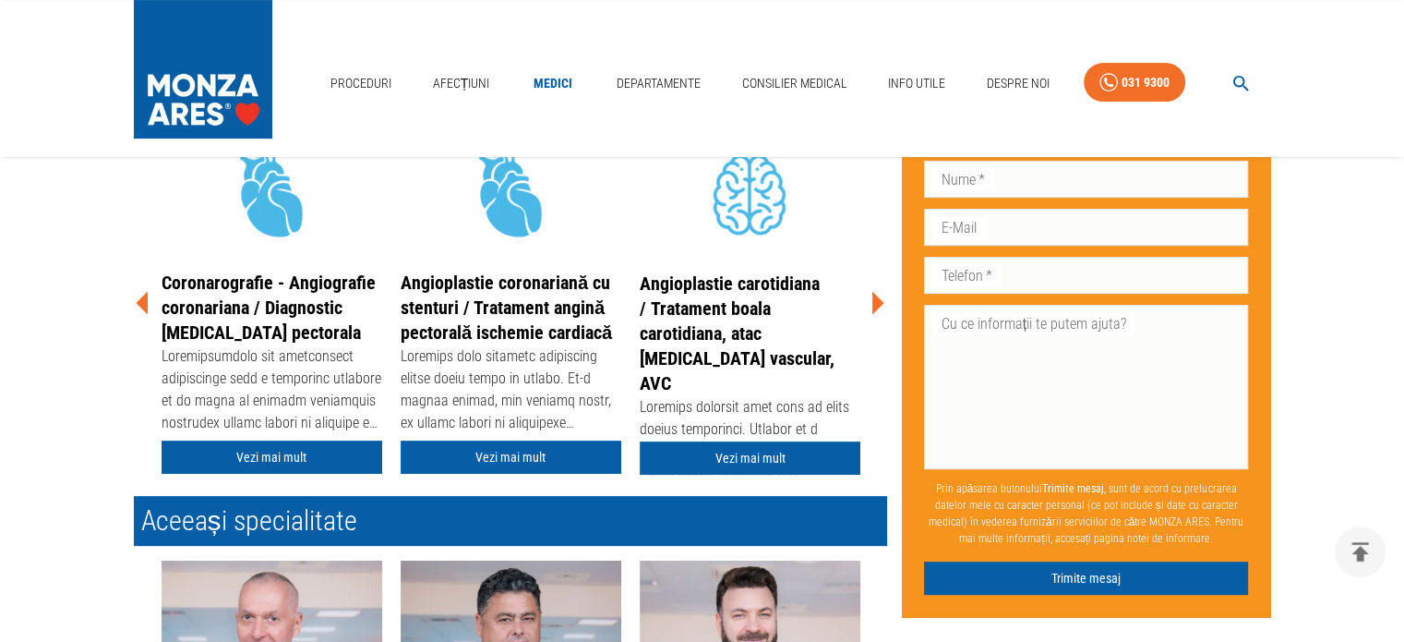
click at [875, 302] on icon at bounding box center [878, 303] width 12 height 23
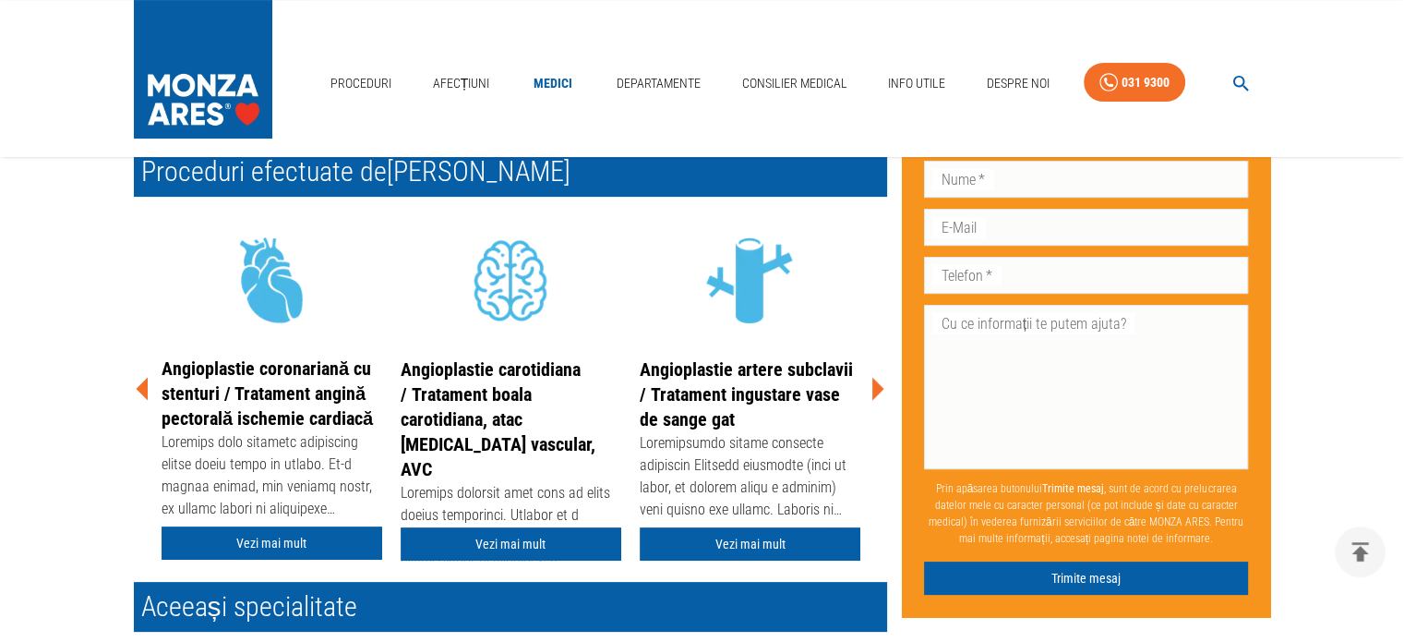
scroll to position [369, 0]
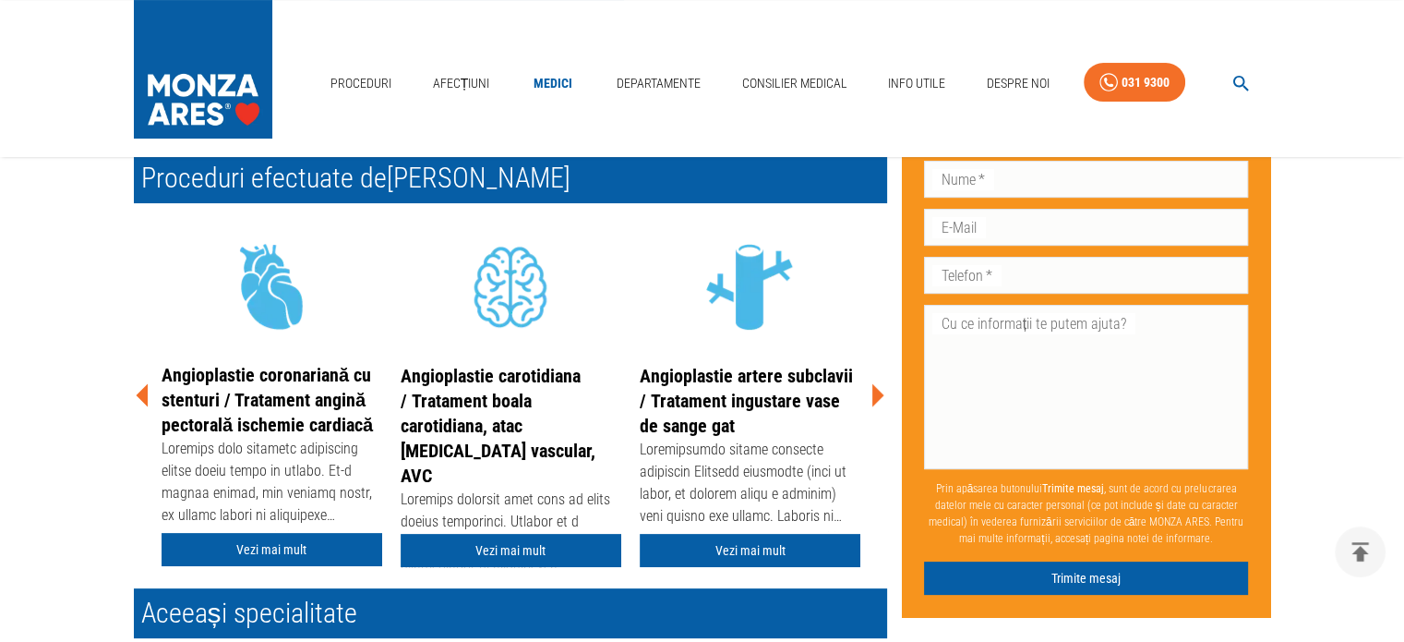
click at [879, 394] on icon at bounding box center [878, 395] width 12 height 23
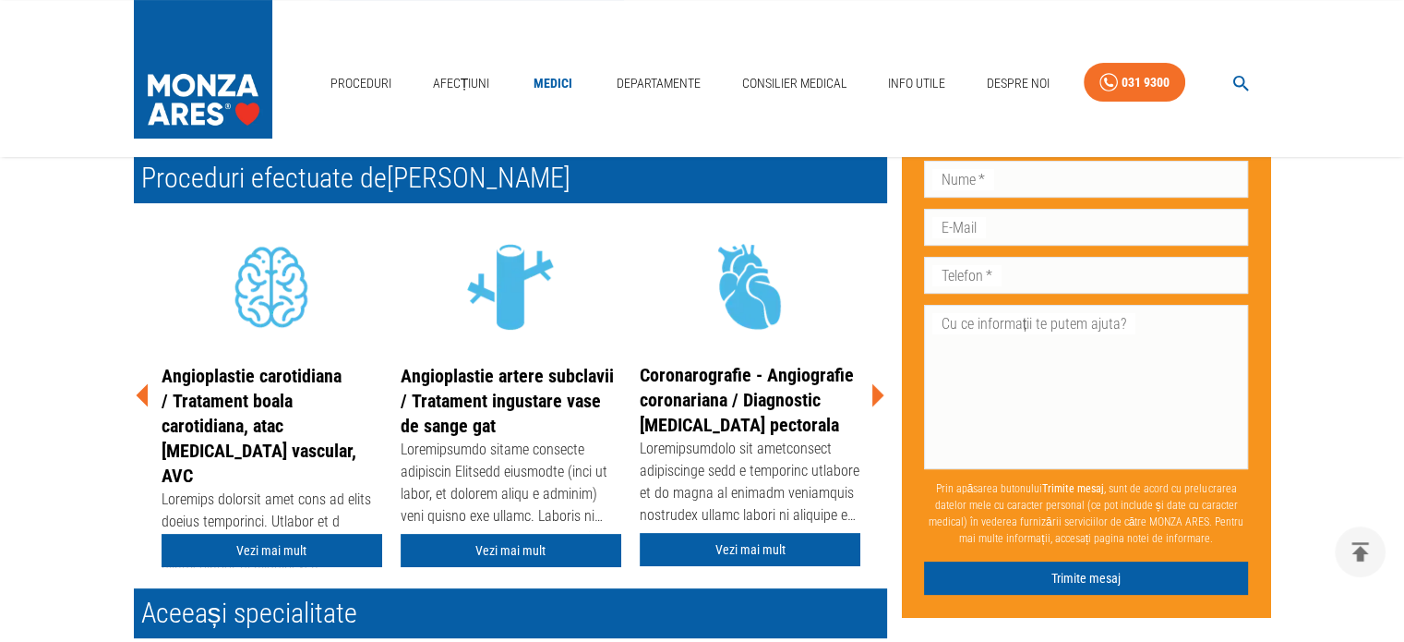
click at [879, 394] on icon at bounding box center [878, 395] width 12 height 23
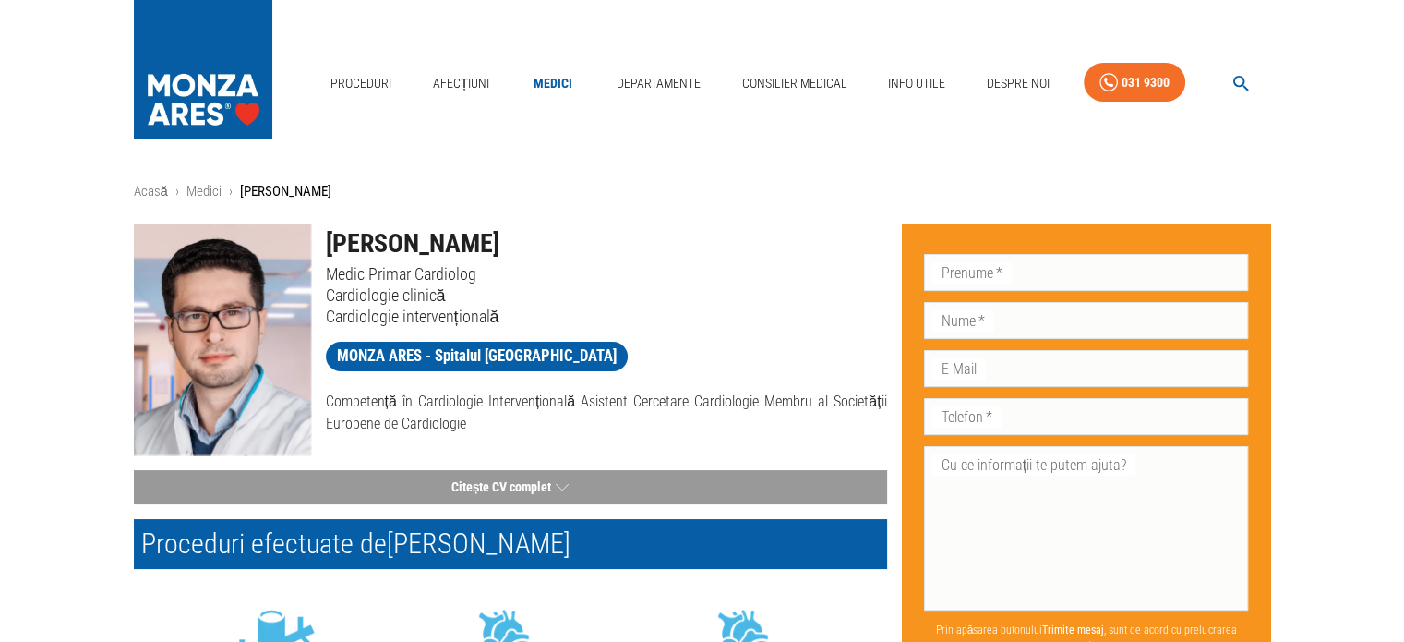
scroll to position [0, 0]
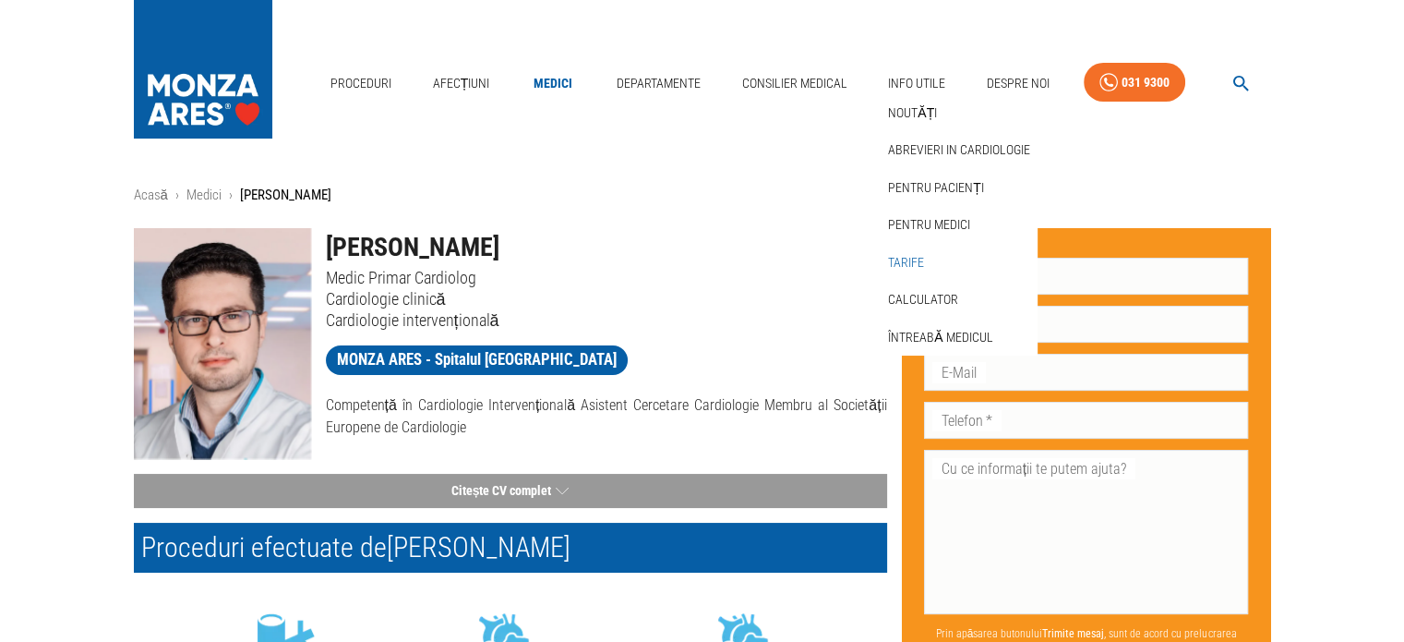
click at [904, 262] on link "Tarife" at bounding box center [905, 262] width 43 height 30
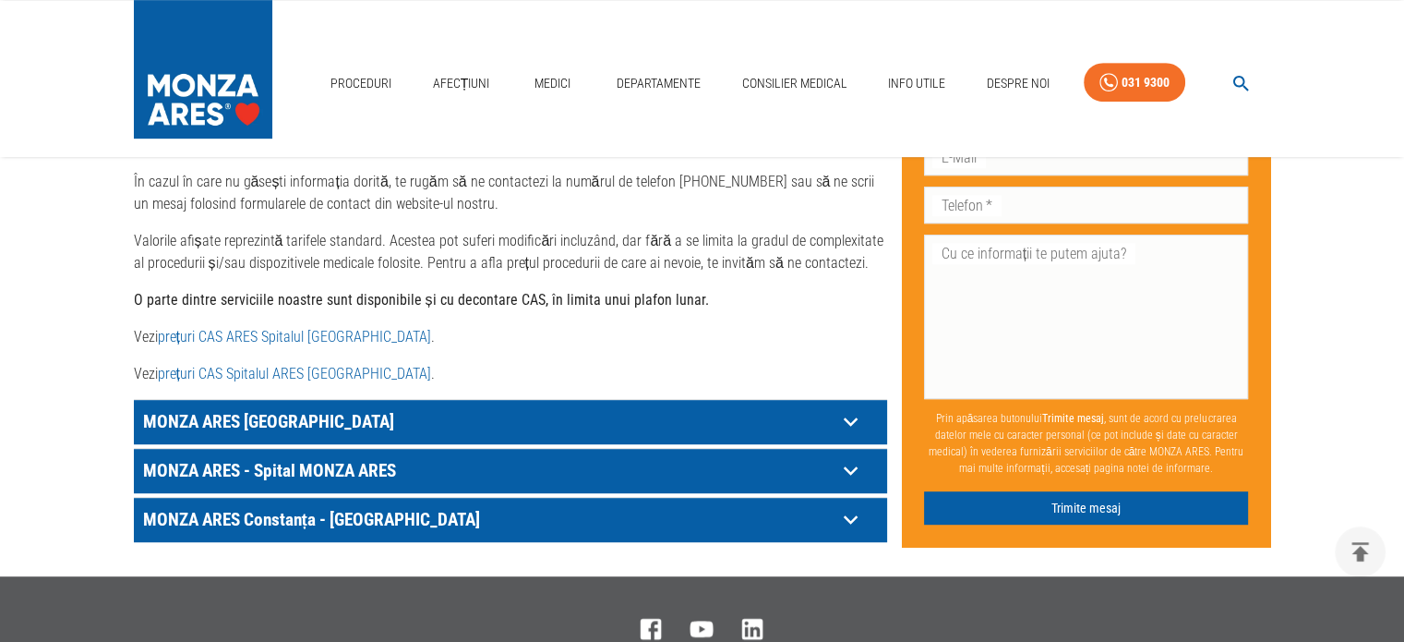
scroll to position [923, 0]
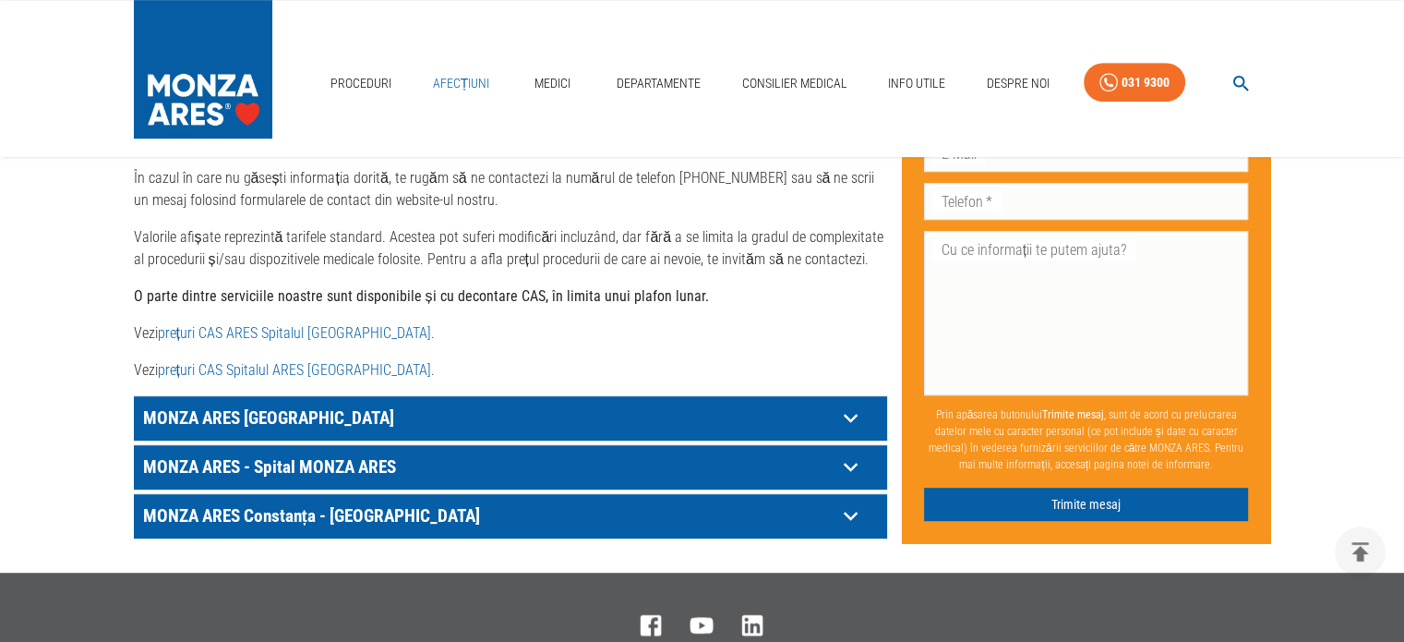
click at [461, 77] on link "Afecțiuni" at bounding box center [462, 84] width 72 height 38
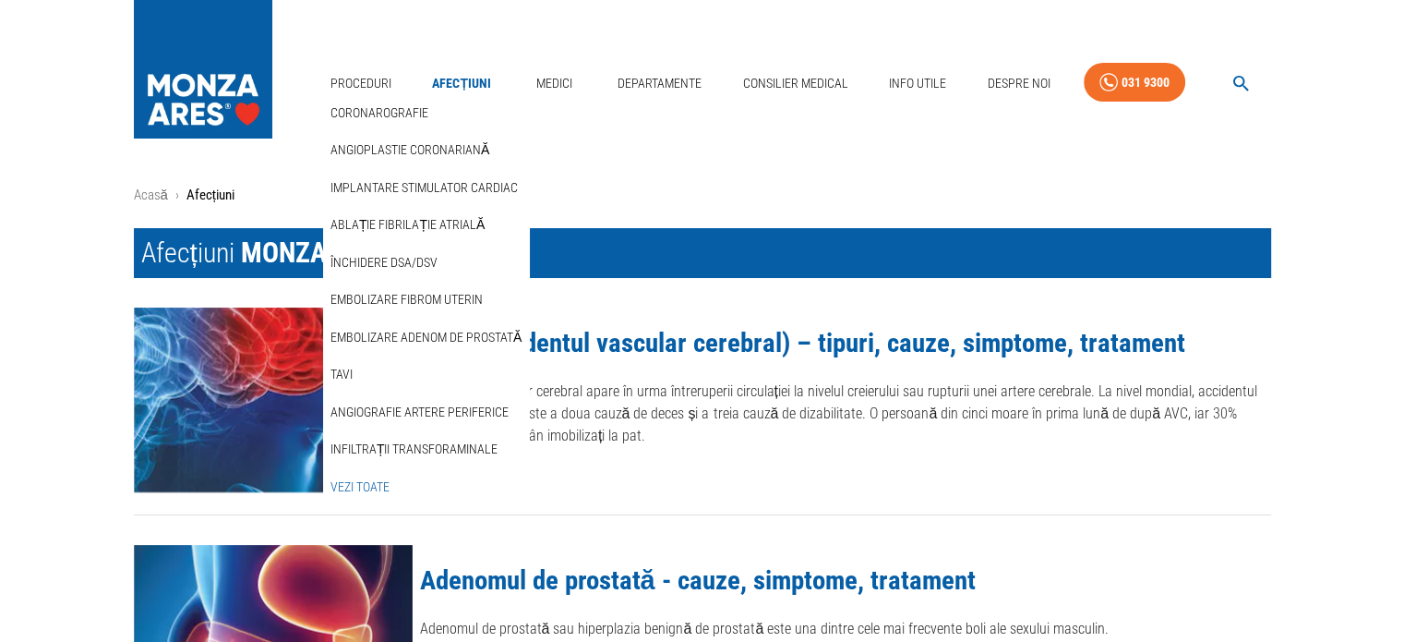
click at [379, 482] on link "Vezi Toate" at bounding box center [360, 487] width 66 height 30
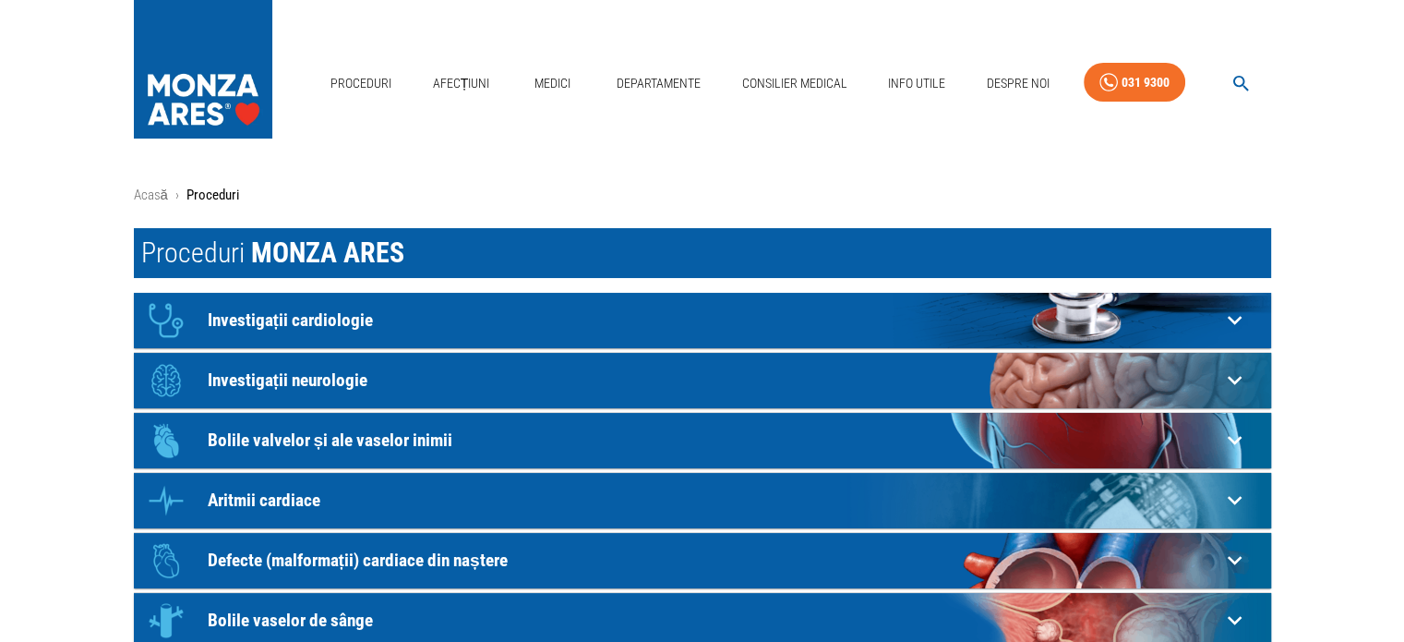
click at [294, 318] on p "Investigații cardiologie" at bounding box center [714, 319] width 1013 height 19
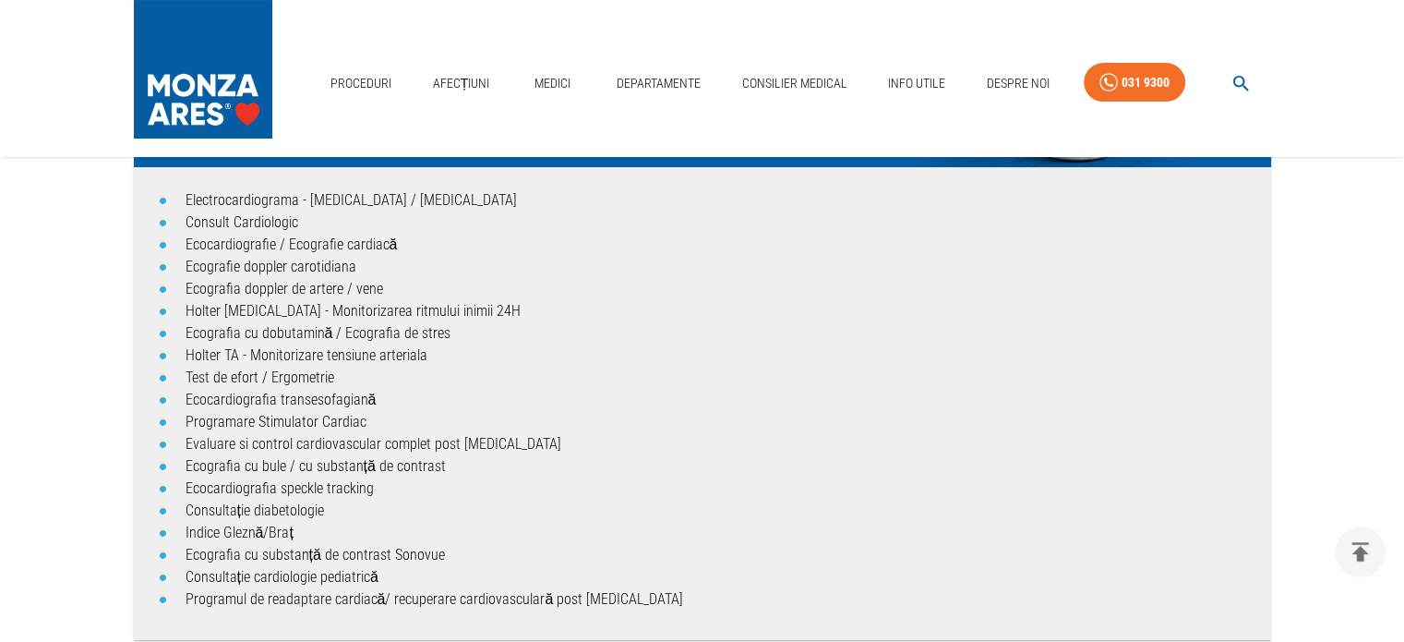
scroll to position [185, 0]
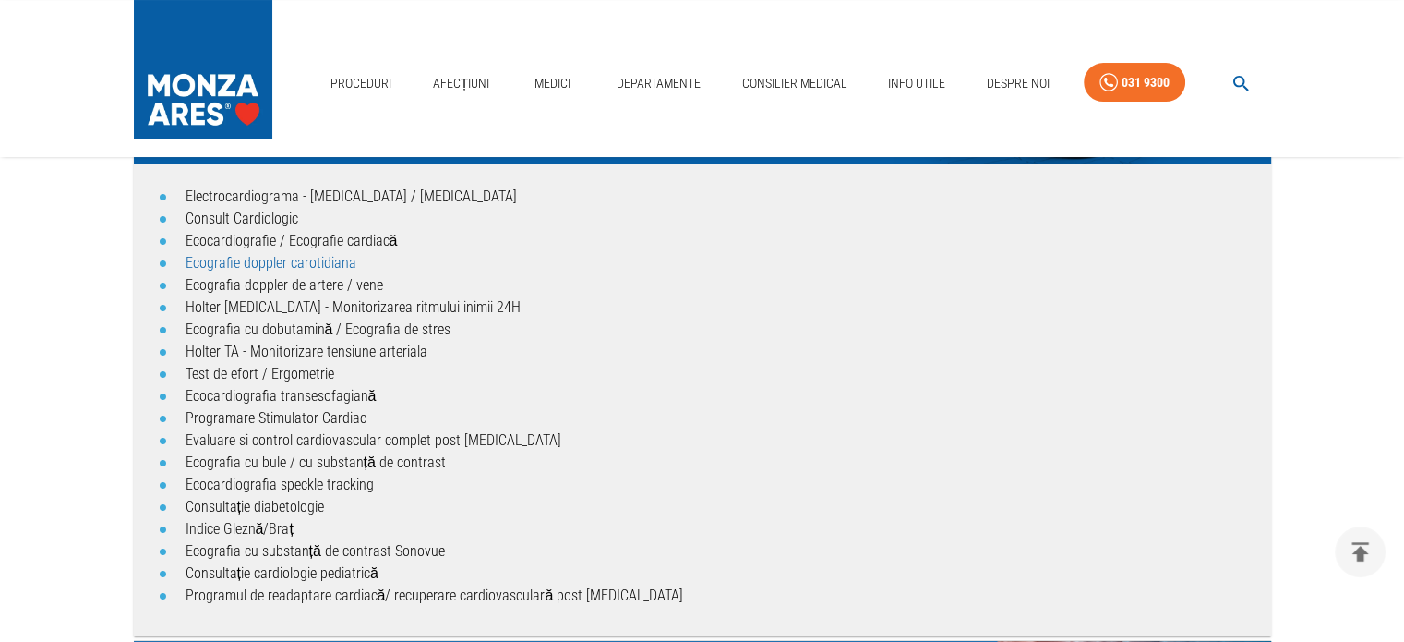
click at [264, 261] on link "Ecografie doppler carotidiana" at bounding box center [271, 263] width 171 height 18
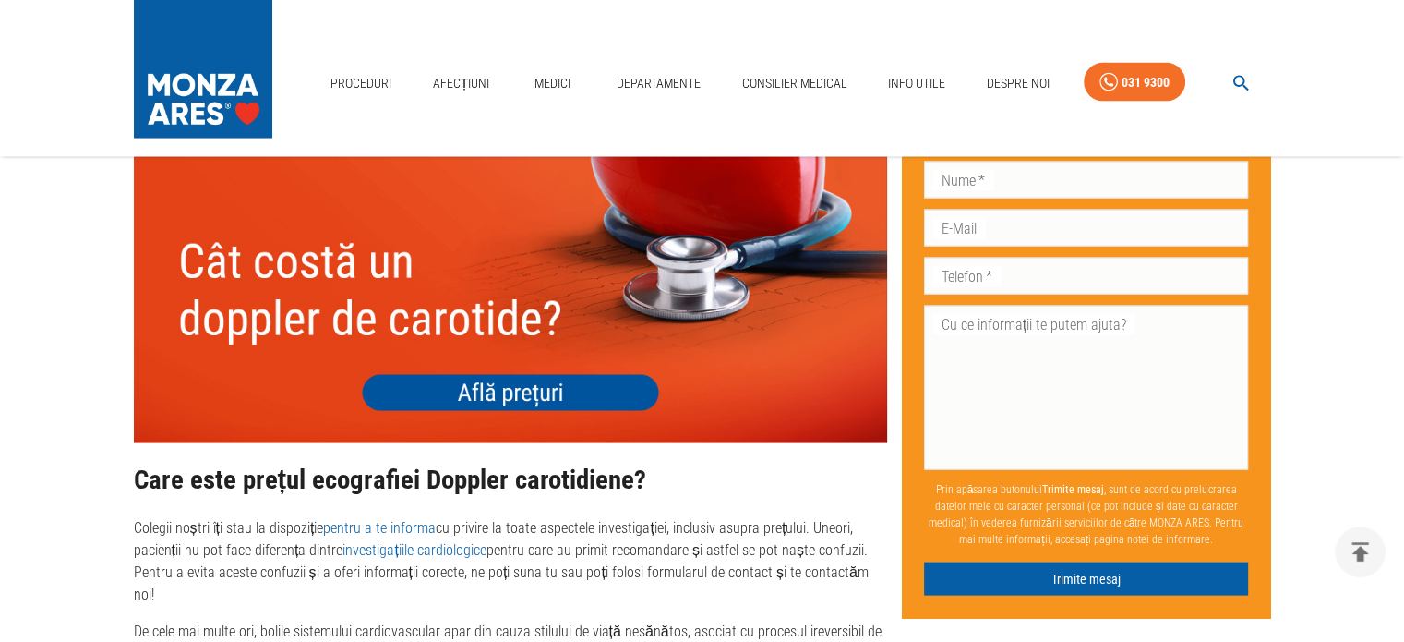
scroll to position [3785, 0]
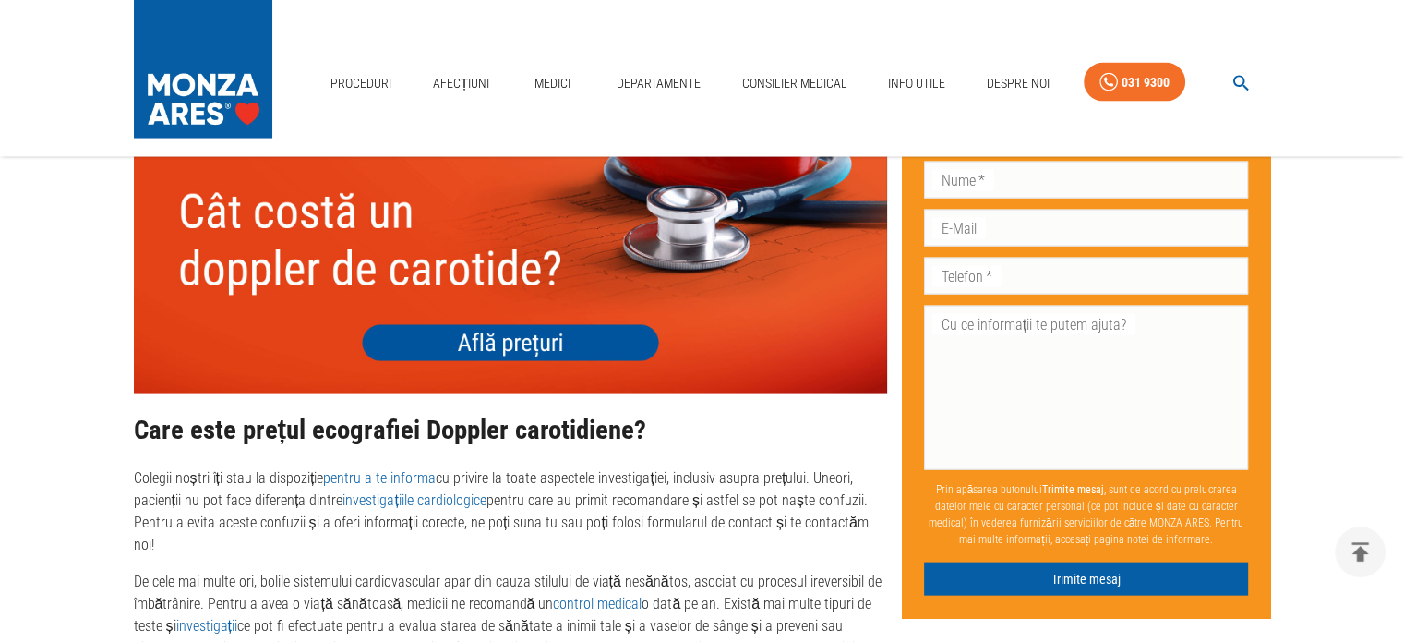
click at [534, 341] on img at bounding box center [510, 242] width 753 height 301
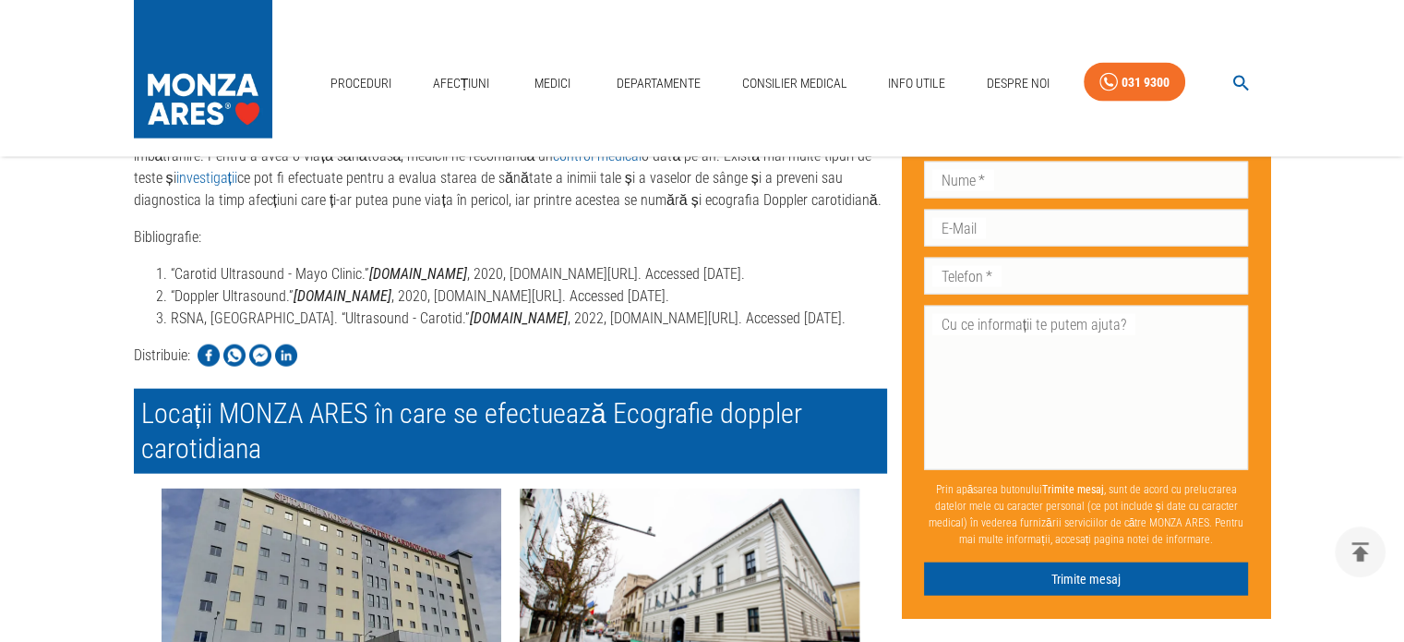
scroll to position [4200, 0]
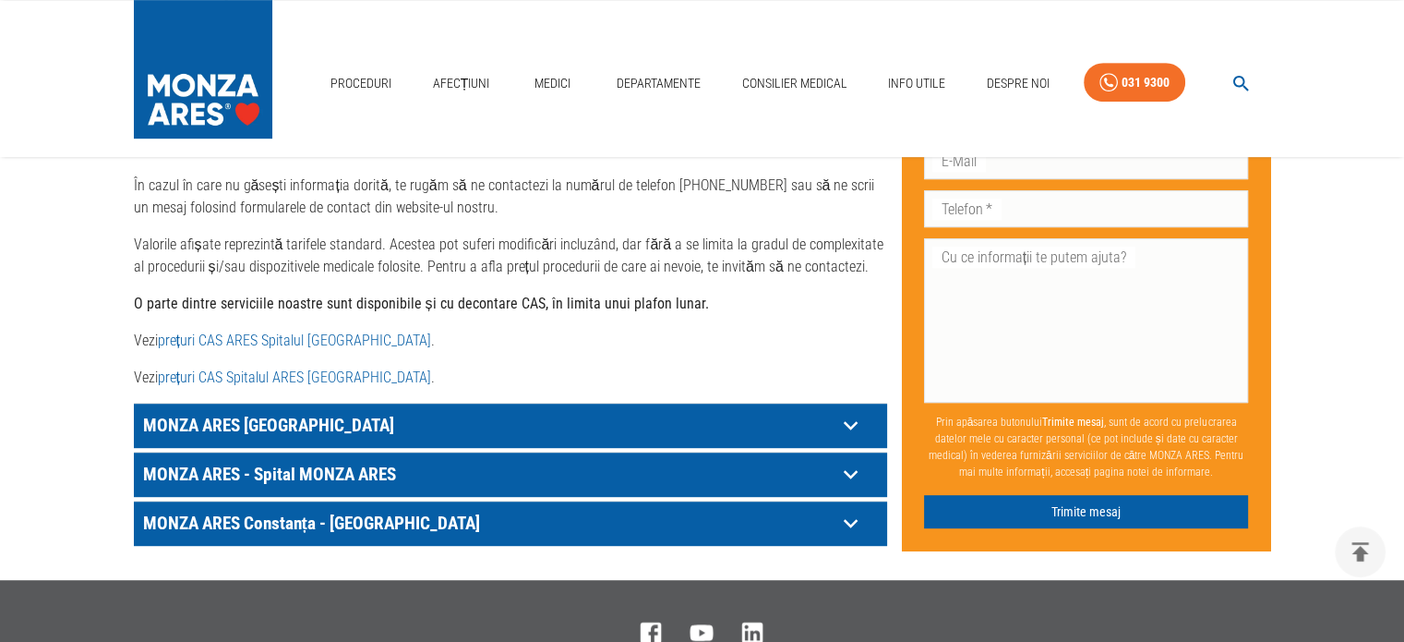
scroll to position [923, 0]
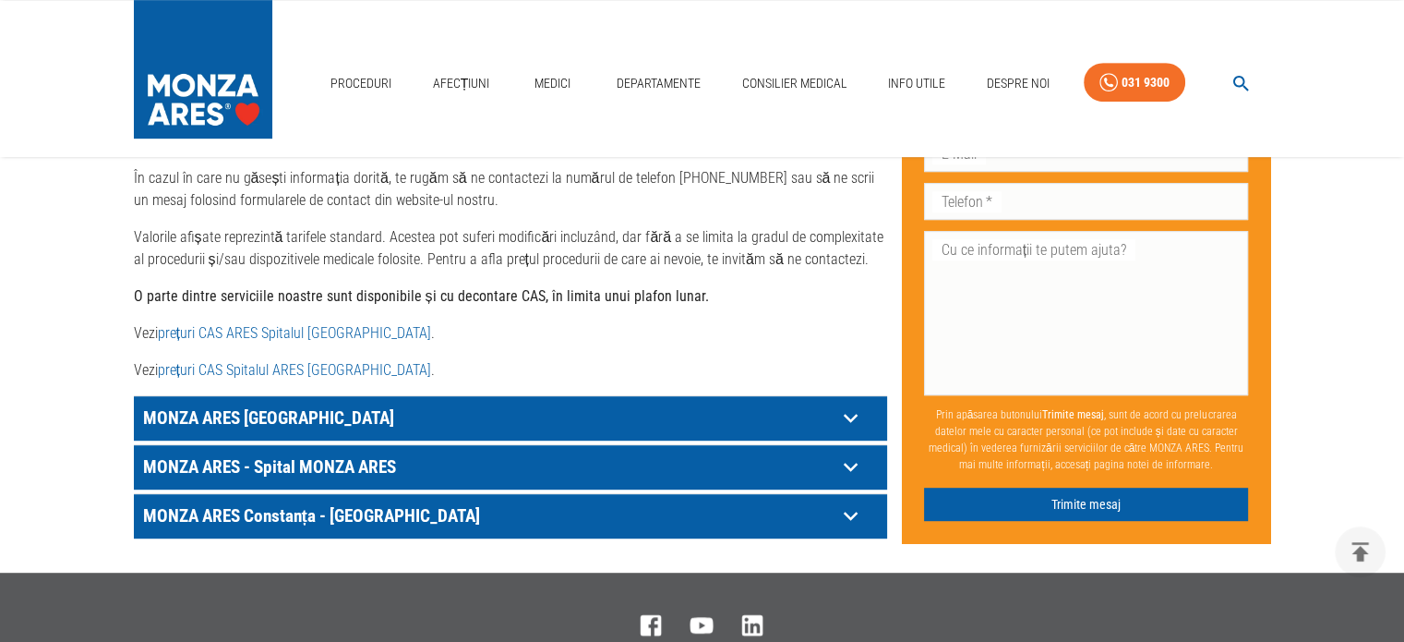
click at [295, 403] on p "MONZA ARES [GEOGRAPHIC_DATA]" at bounding box center [487, 417] width 698 height 29
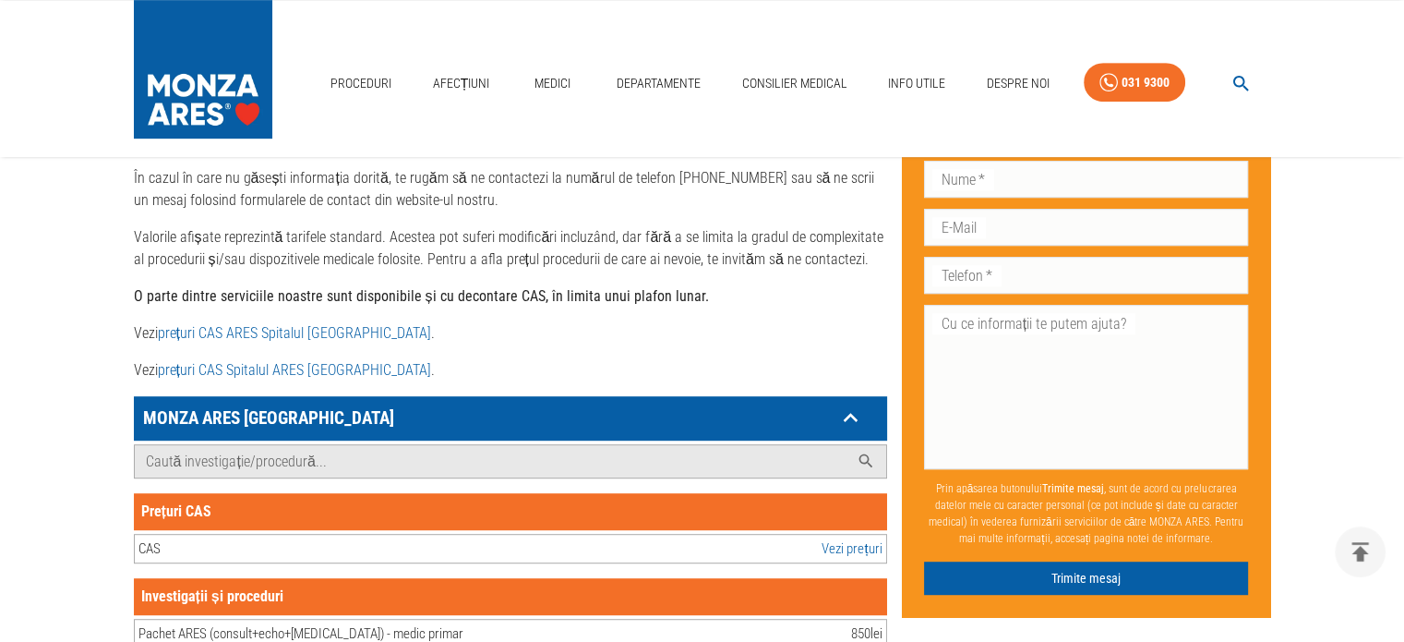
click at [251, 324] on link "prețuri CAS ARES Spitalul [GEOGRAPHIC_DATA]" at bounding box center [294, 333] width 273 height 18
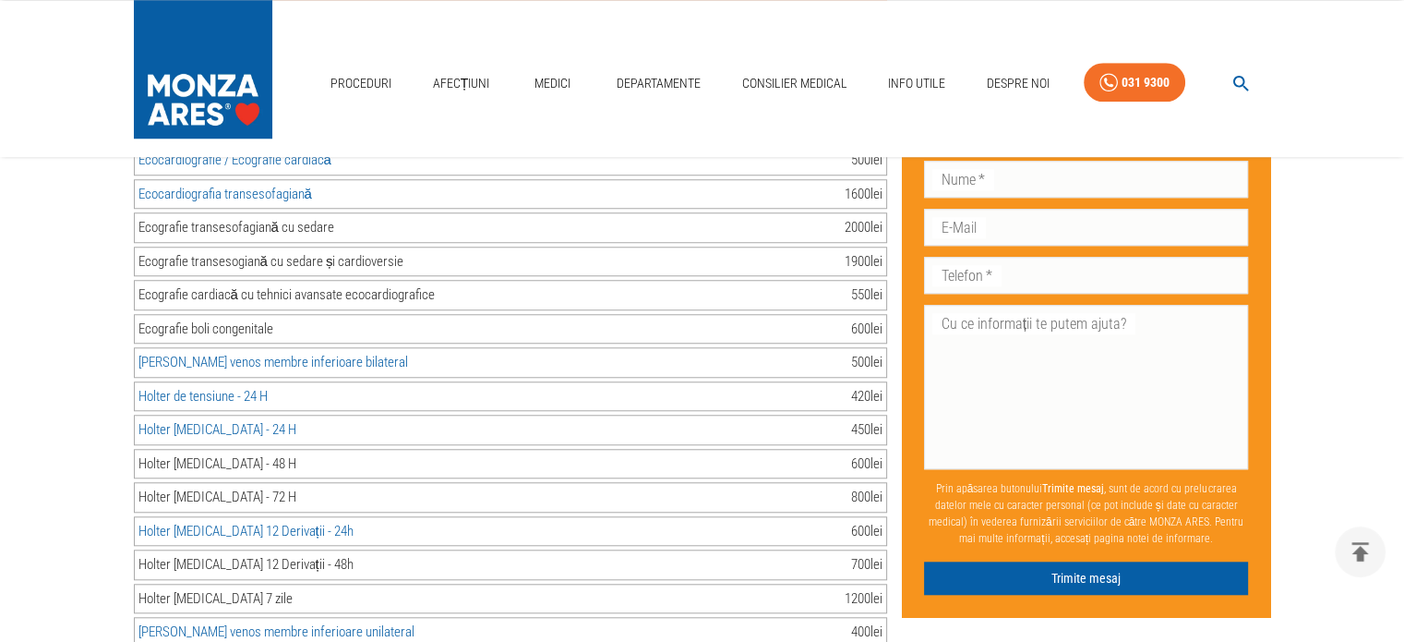
scroll to position [1569, 0]
